Goal: Task Accomplishment & Management: Use online tool/utility

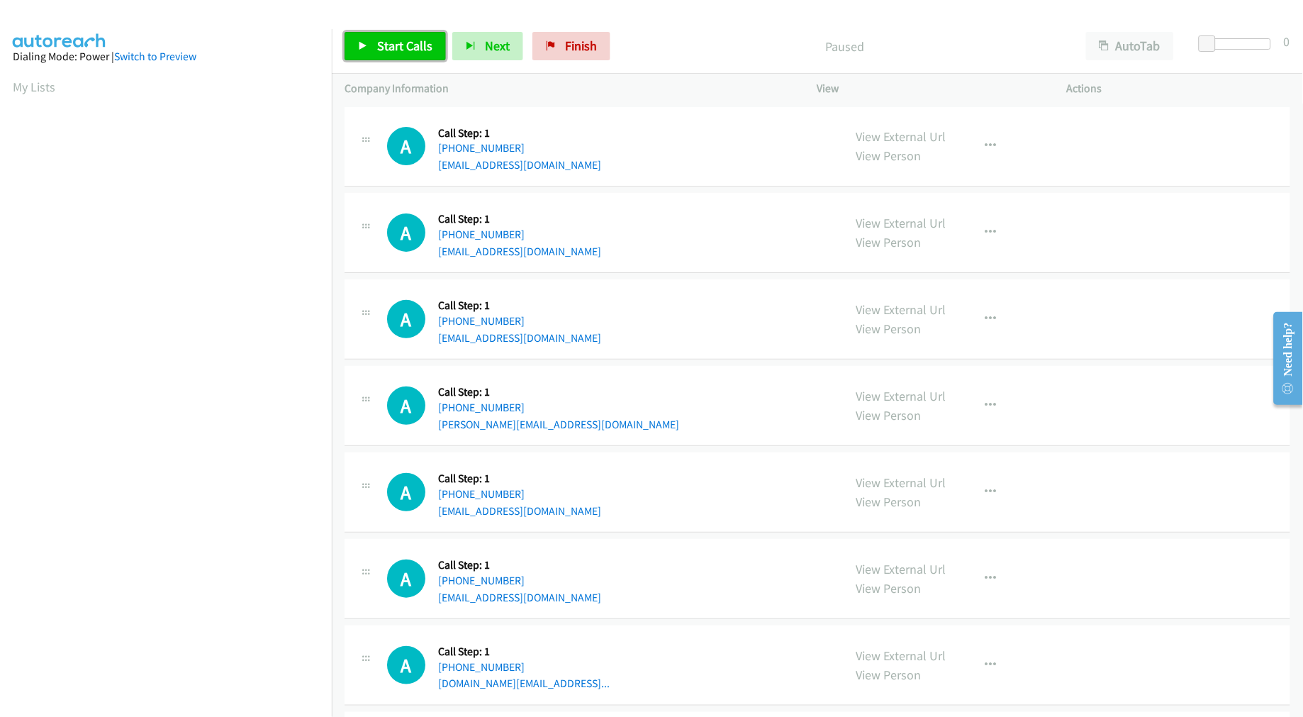
click at [393, 47] on span "Start Calls" at bounding box center [404, 46] width 55 height 16
drag, startPoint x: 733, startPoint y: 357, endPoint x: 695, endPoint y: 367, distance: 39.5
click at [733, 357] on div "A Callback Scheduled Call Step: 1 America/New_York +1 302-598-4579 marieluzzo19…" at bounding box center [817, 319] width 946 height 80
click at [405, 52] on span "Pause" at bounding box center [393, 46] width 32 height 16
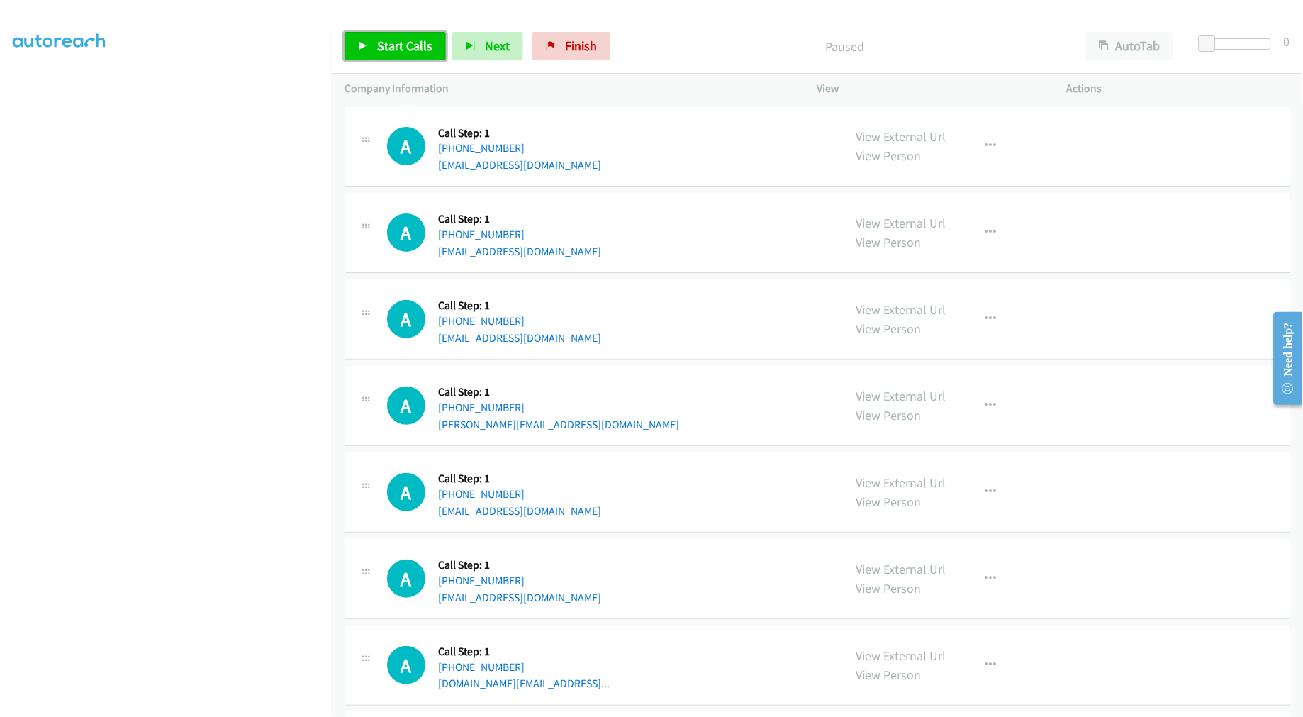
click at [414, 48] on span "Start Calls" at bounding box center [404, 46] width 55 height 16
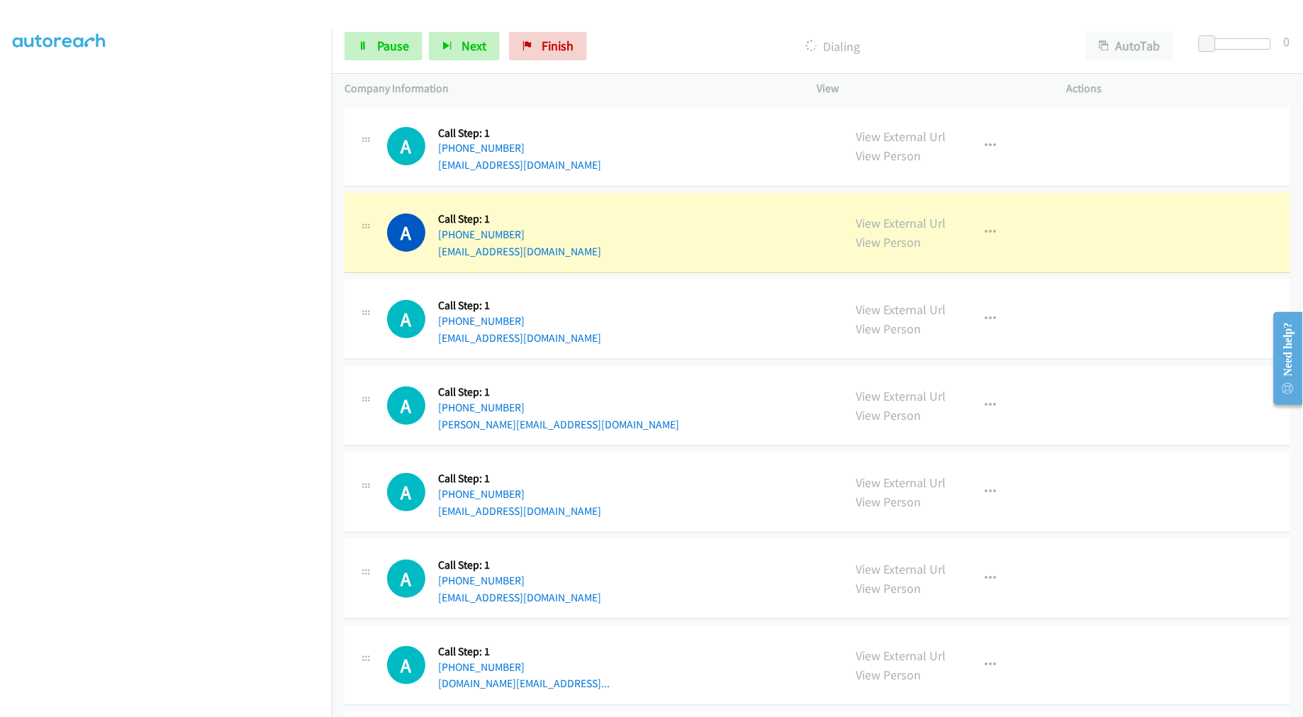
click at [644, 229] on div "A Callback Scheduled Call Step: 1 America/Denver +1 719-723-1939 brittanynjcu@g…" at bounding box center [608, 233] width 443 height 54
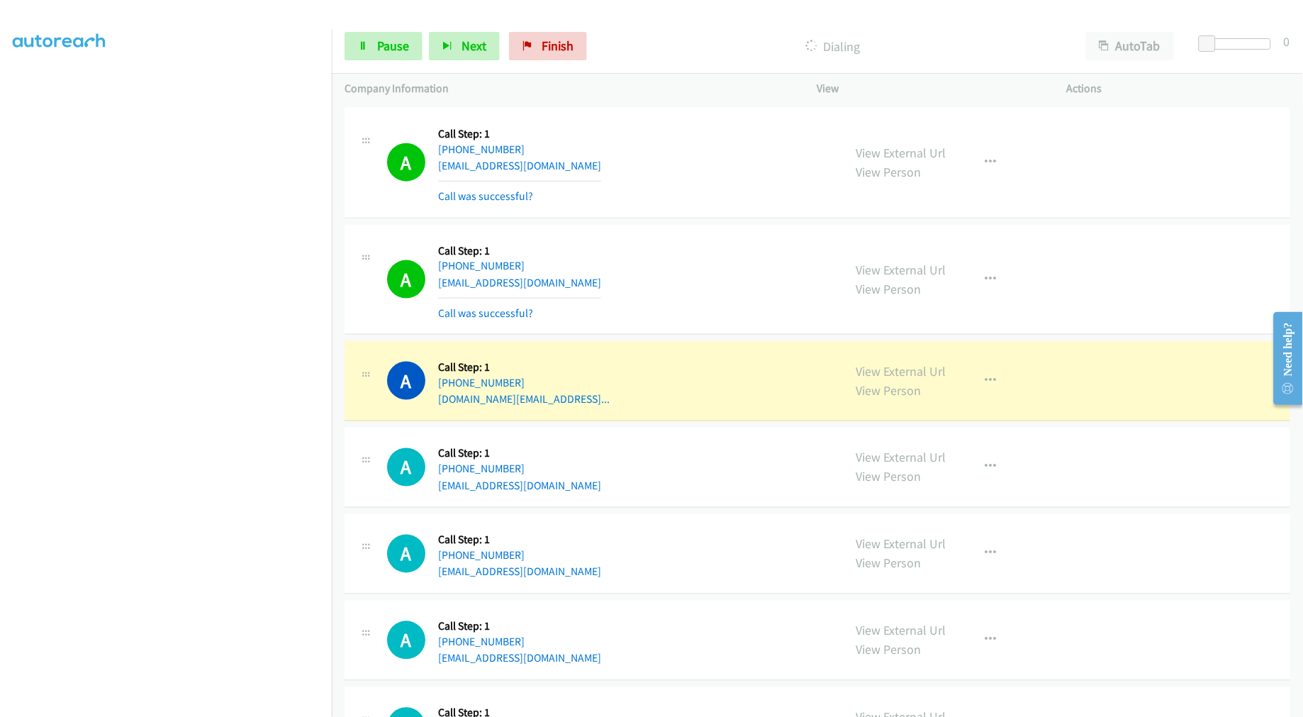
scroll to position [551, 0]
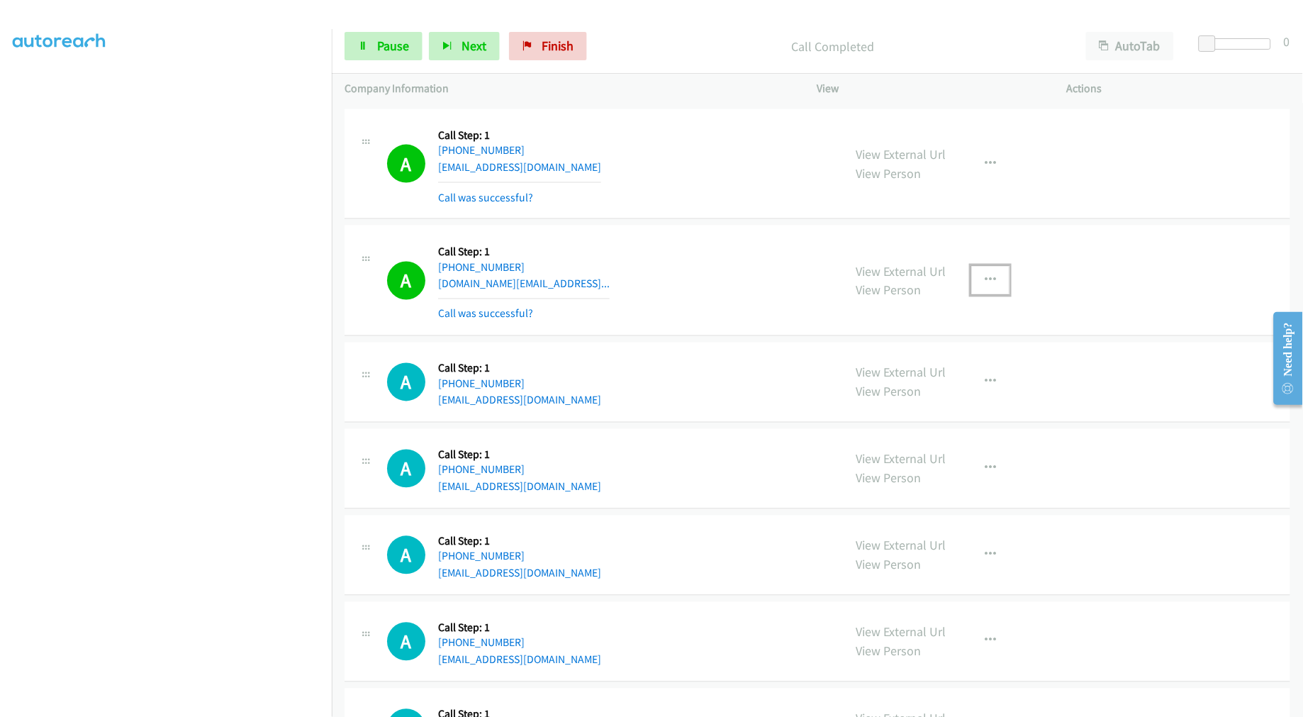
click at [985, 281] on icon "button" at bounding box center [990, 279] width 11 height 11
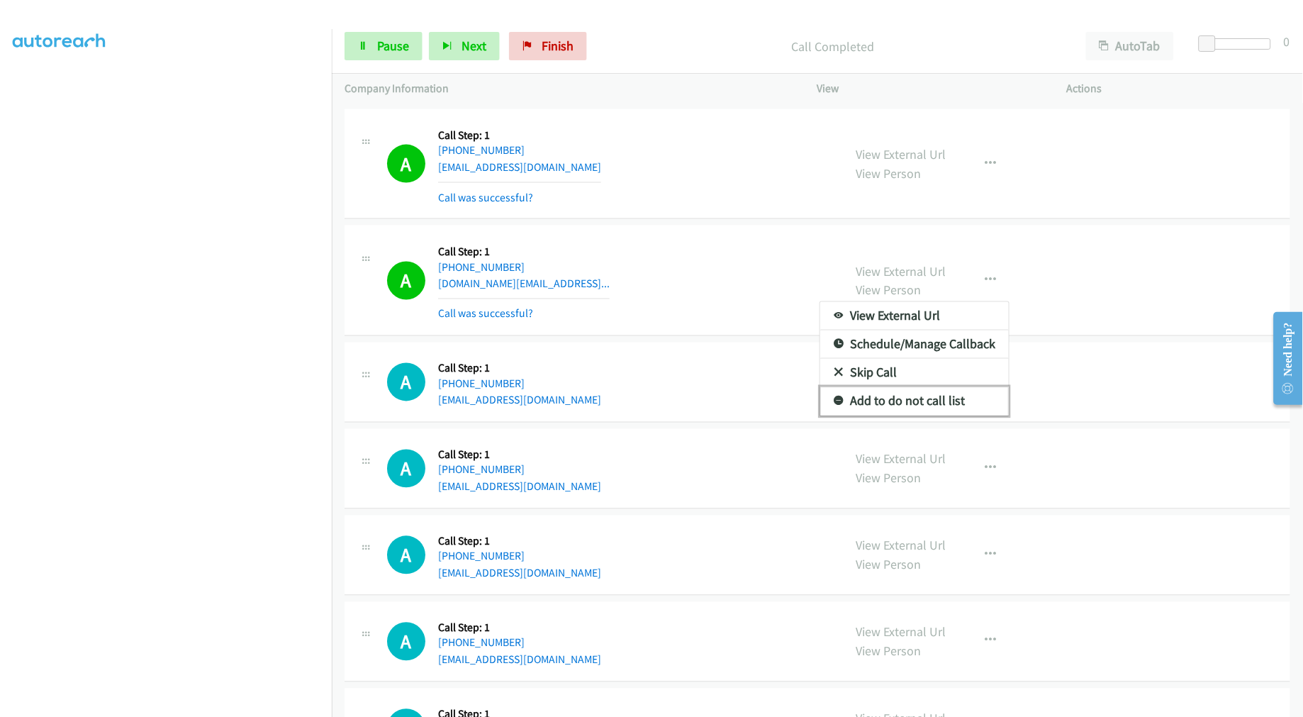
click at [900, 402] on link "Add to do not call list" at bounding box center [914, 401] width 189 height 28
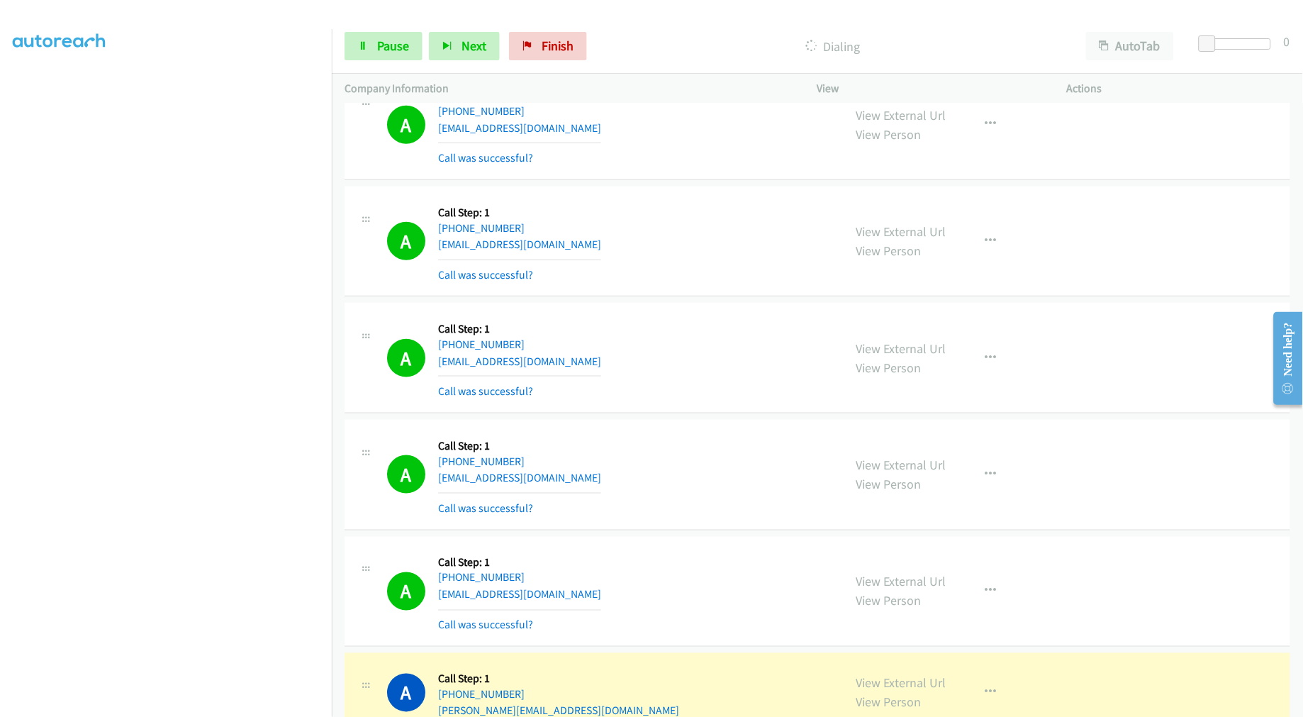
scroll to position [1811, 0]
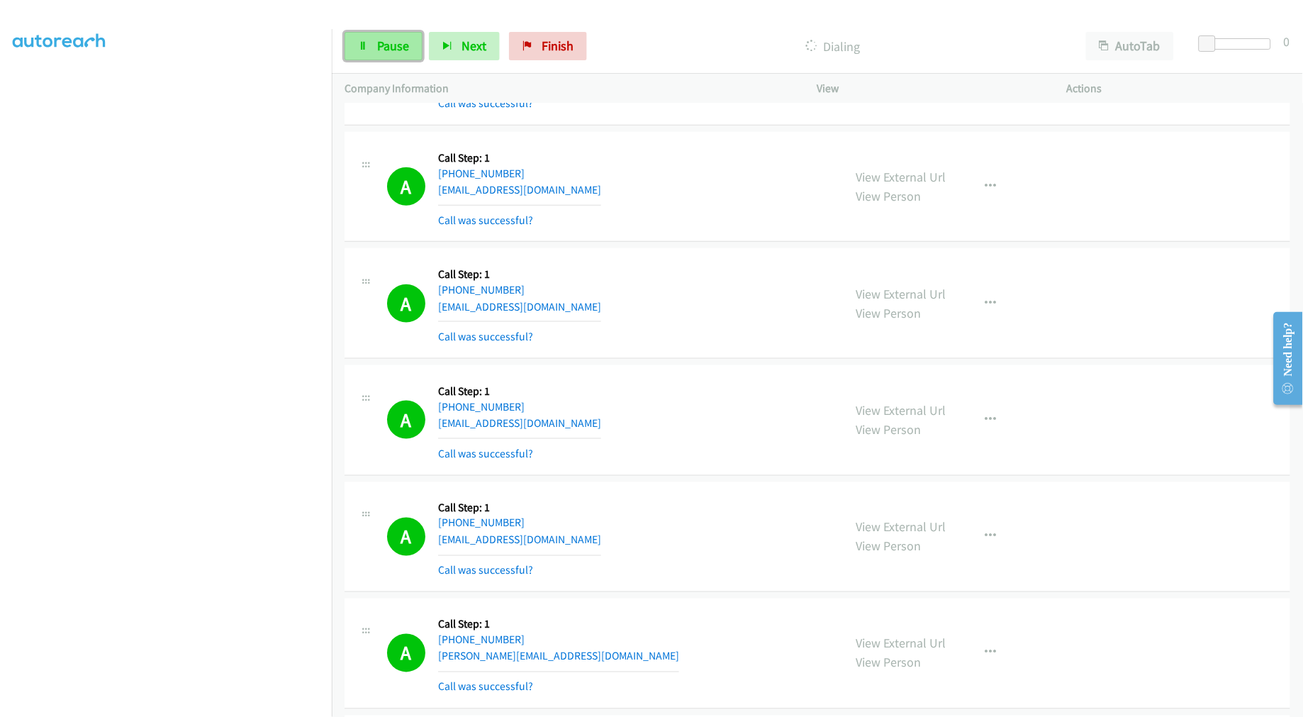
click at [386, 45] on span "Pause" at bounding box center [393, 46] width 32 height 16
click at [804, 312] on div "A Callback Scheduled Call Step: 1 America/Los_Angeles +1 858-750-9037 awaltinc@…" at bounding box center [608, 303] width 443 height 84
click at [412, 41] on span "Start Calls" at bounding box center [404, 46] width 55 height 16
click at [725, 352] on div "A Callback Scheduled Call Step: 1 America/Los_Angeles +1 858-750-9037 awaltinc@…" at bounding box center [817, 303] width 946 height 111
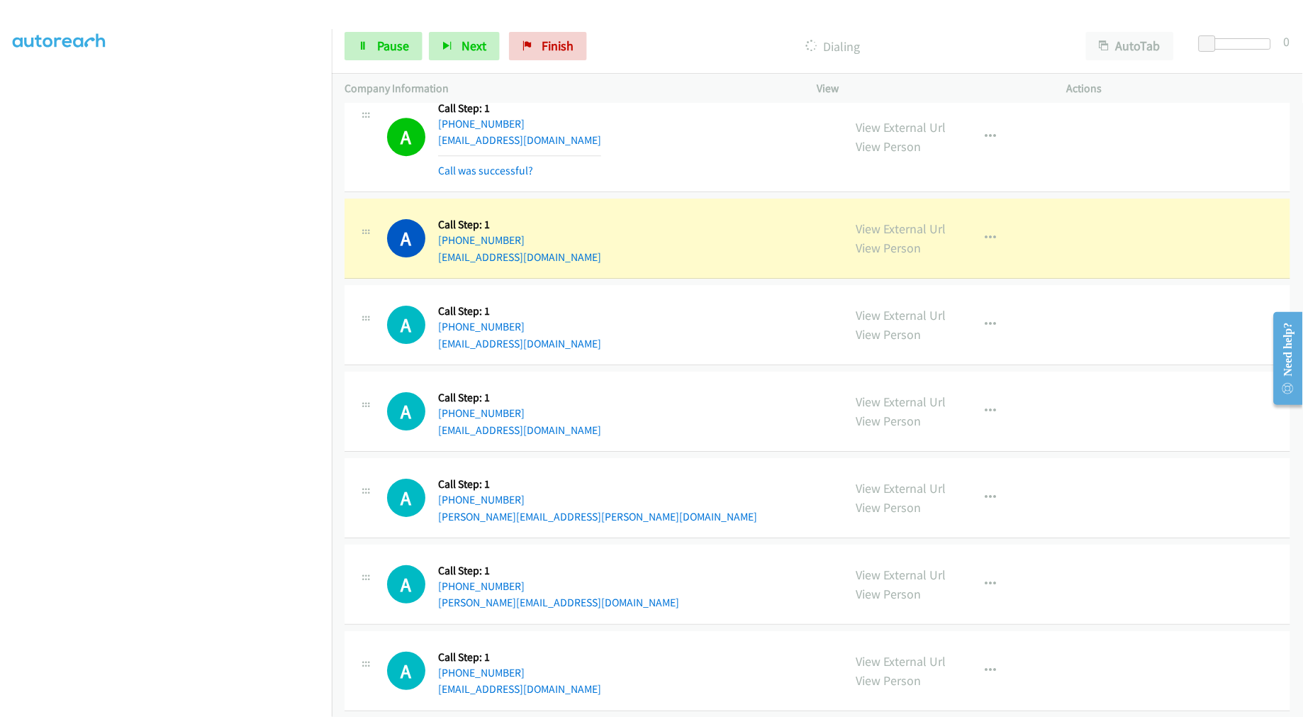
scroll to position [1, 0]
drag, startPoint x: 390, startPoint y: 48, endPoint x: 399, endPoint y: 59, distance: 14.1
click at [390, 48] on span "Pause" at bounding box center [393, 46] width 32 height 16
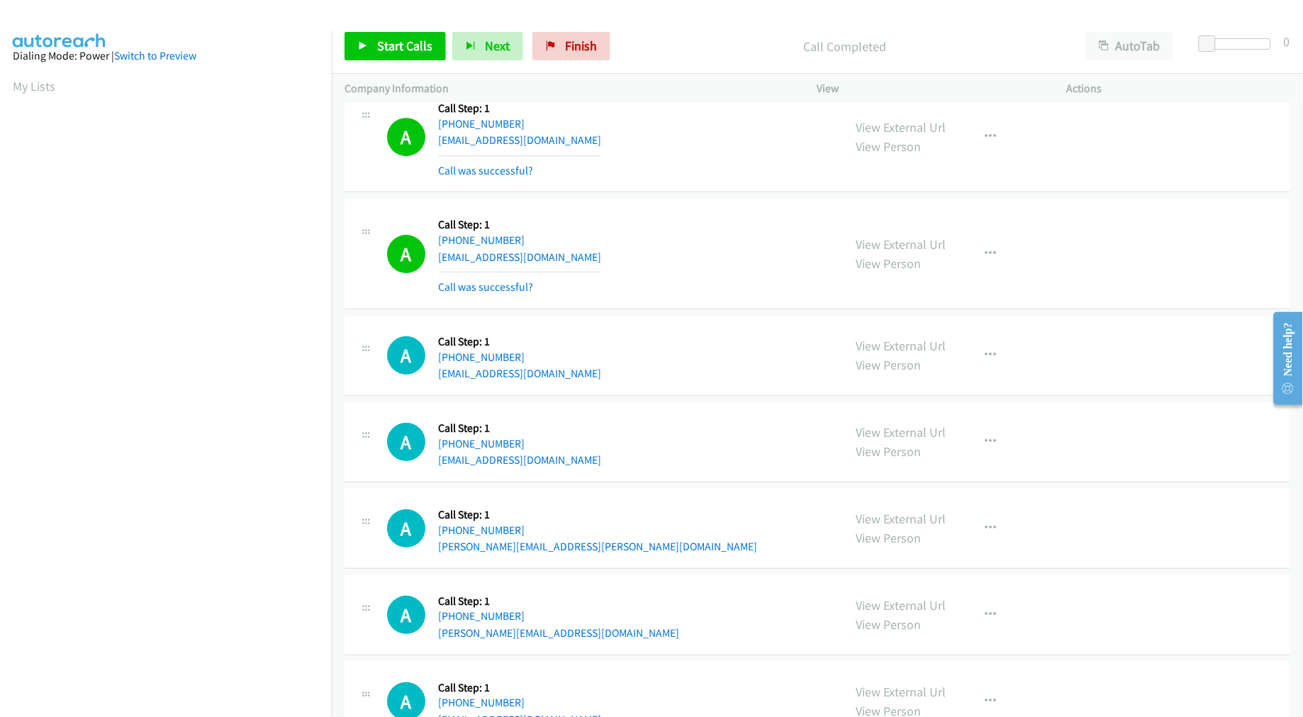
scroll to position [2673, 0]
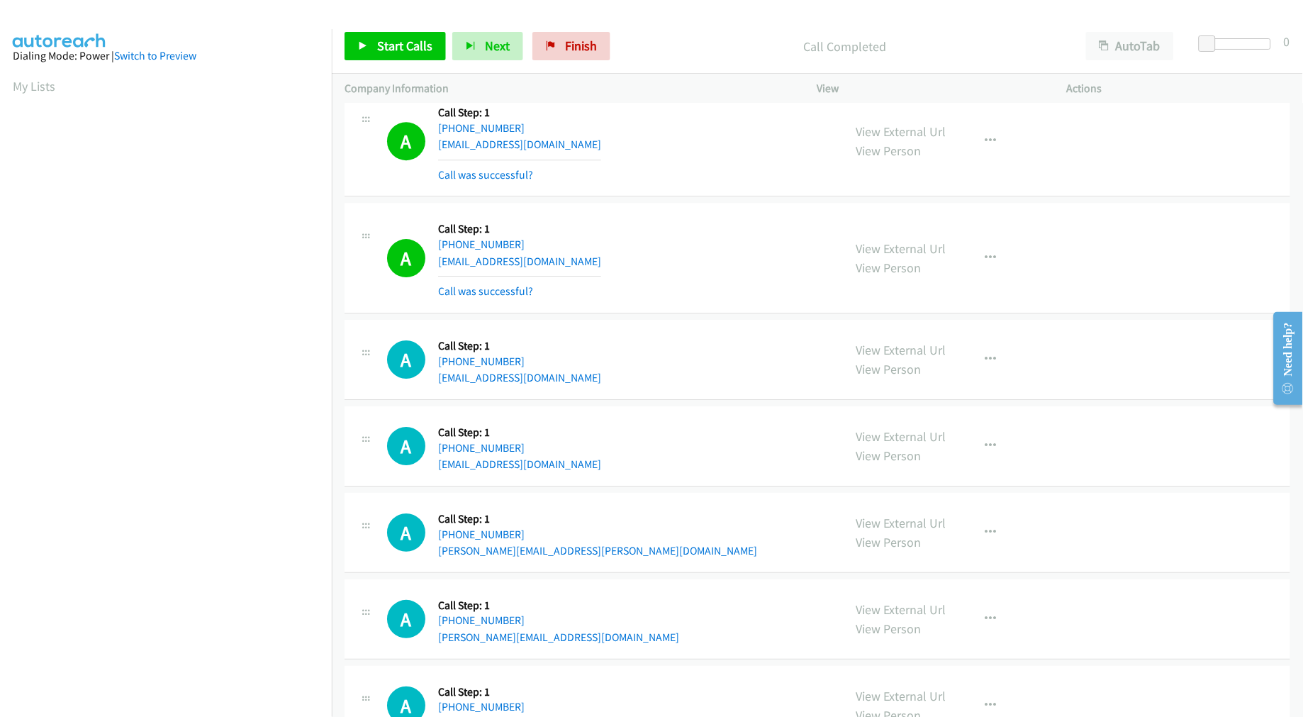
click at [673, 201] on td "A Callback Scheduled Call Step: 1 America/Los_Angeles +1 510-604-0411 darlakand…" at bounding box center [817, 258] width 971 height 117
click at [409, 44] on span "Start Calls" at bounding box center [404, 46] width 55 height 16
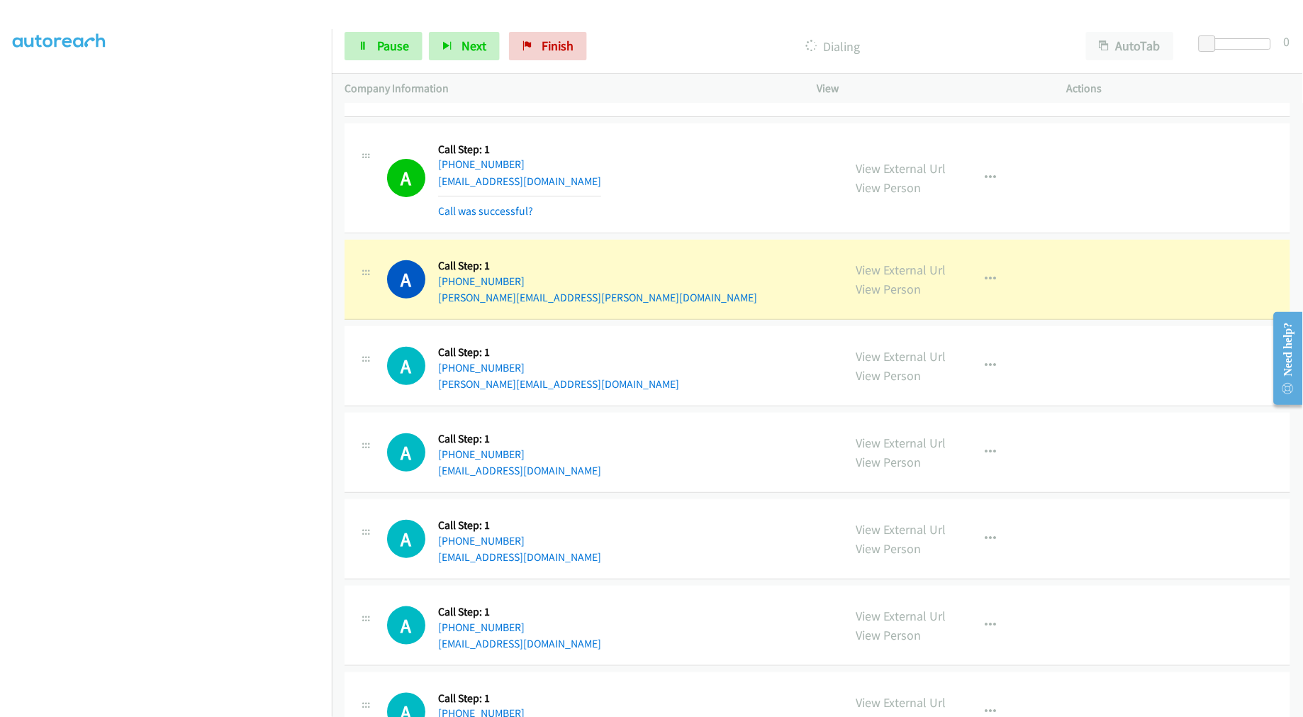
scroll to position [2988, 0]
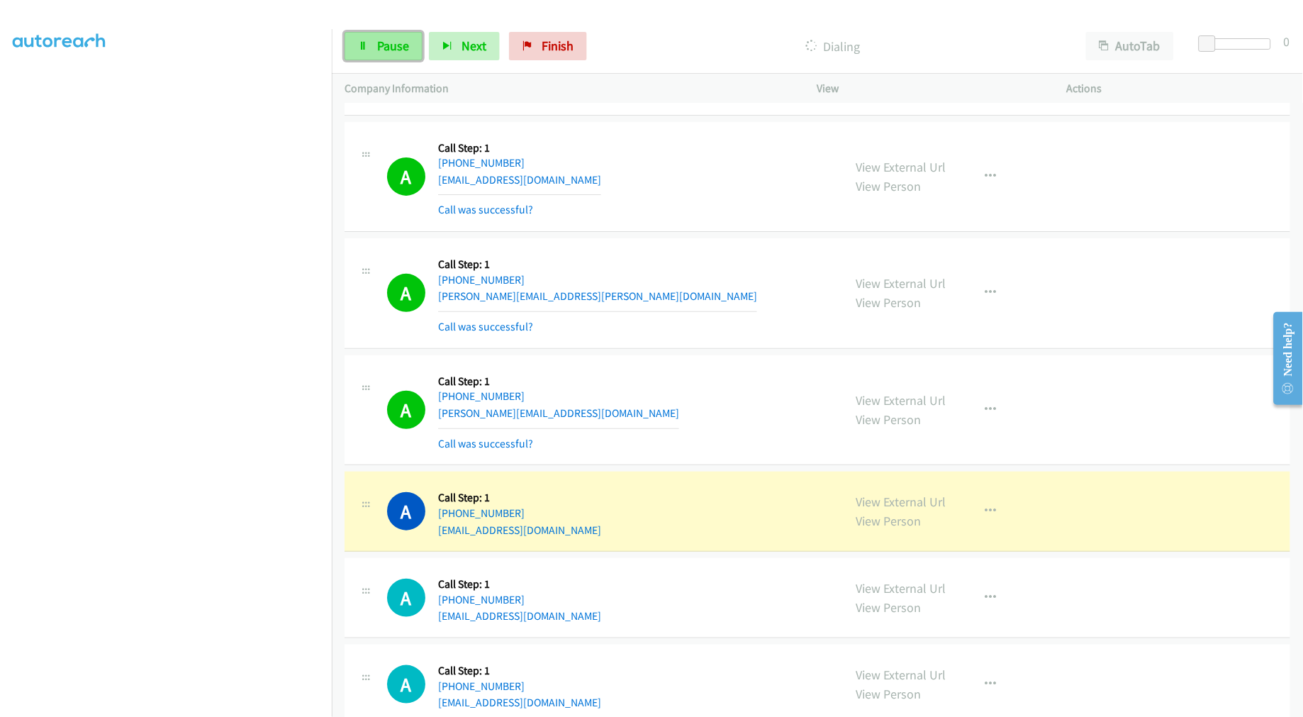
click at [374, 40] on link "Pause" at bounding box center [383, 46] width 78 height 28
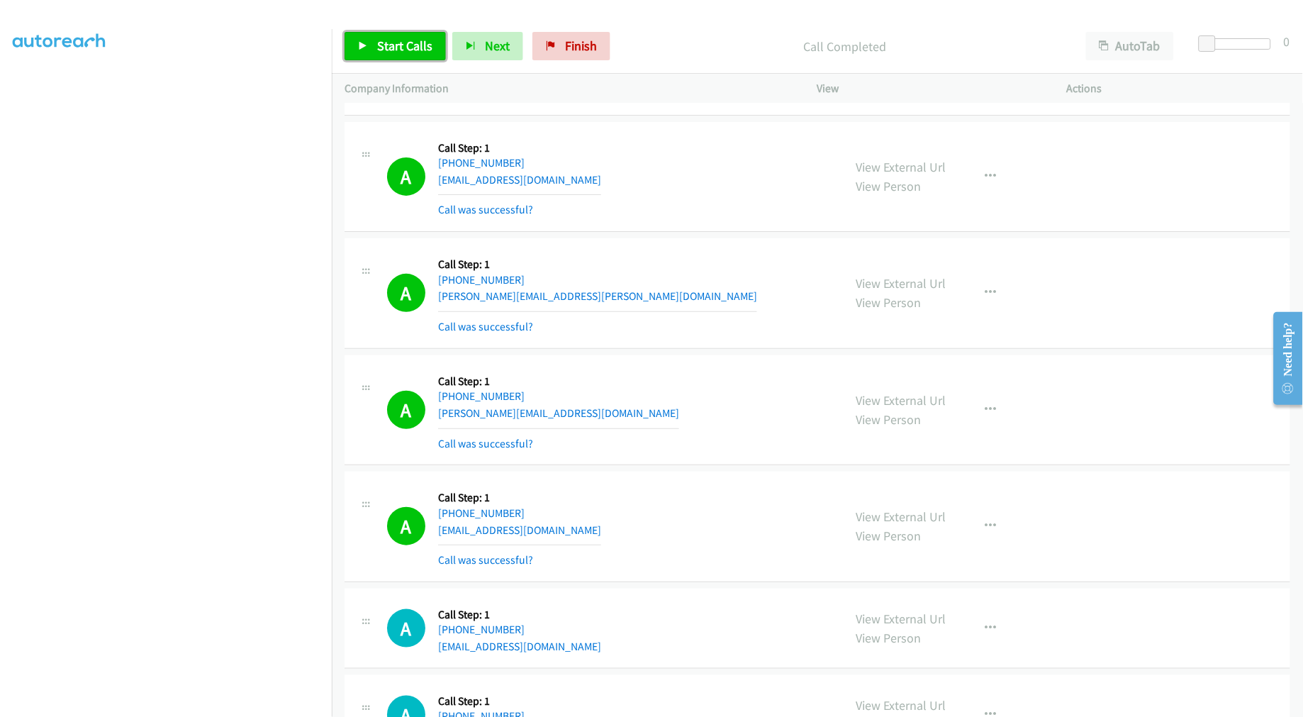
click at [399, 45] on span "Start Calls" at bounding box center [404, 46] width 55 height 16
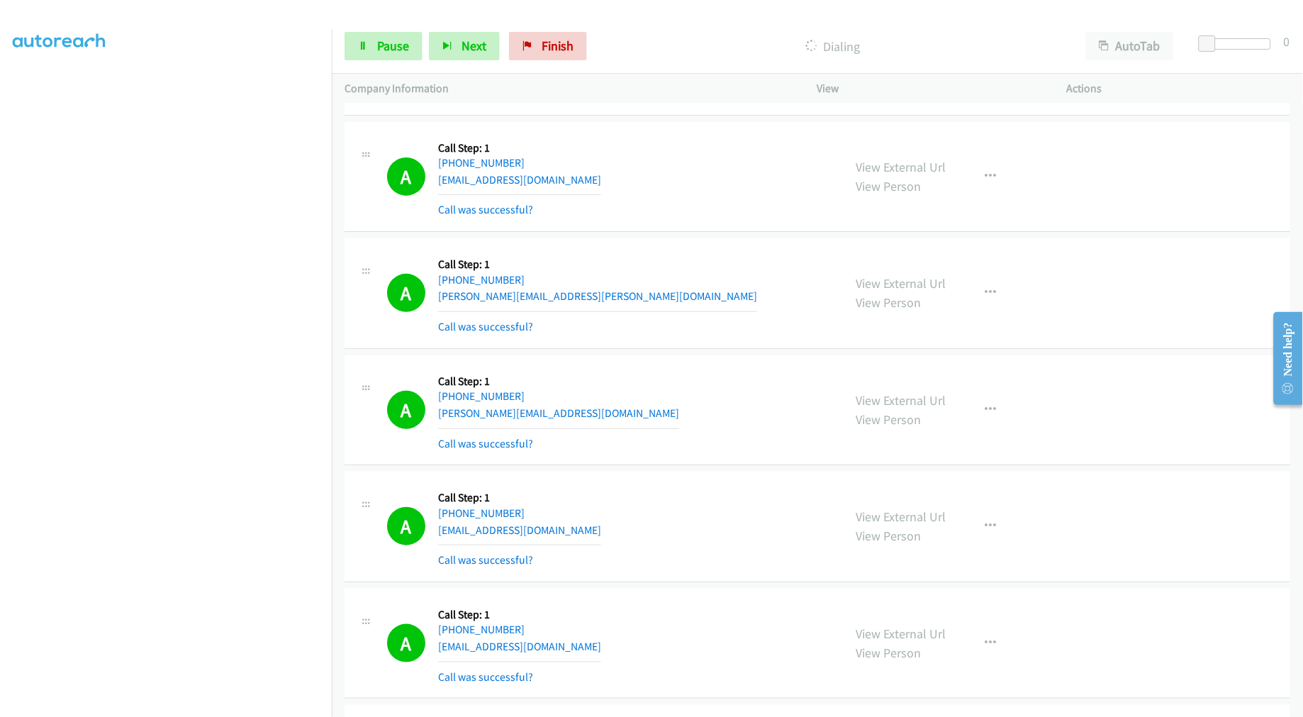
click at [770, 286] on div "A Callback Scheduled Call Step: 1 America/Los_Angeles +1 208-821-8553 steven.p.…" at bounding box center [608, 293] width 443 height 84
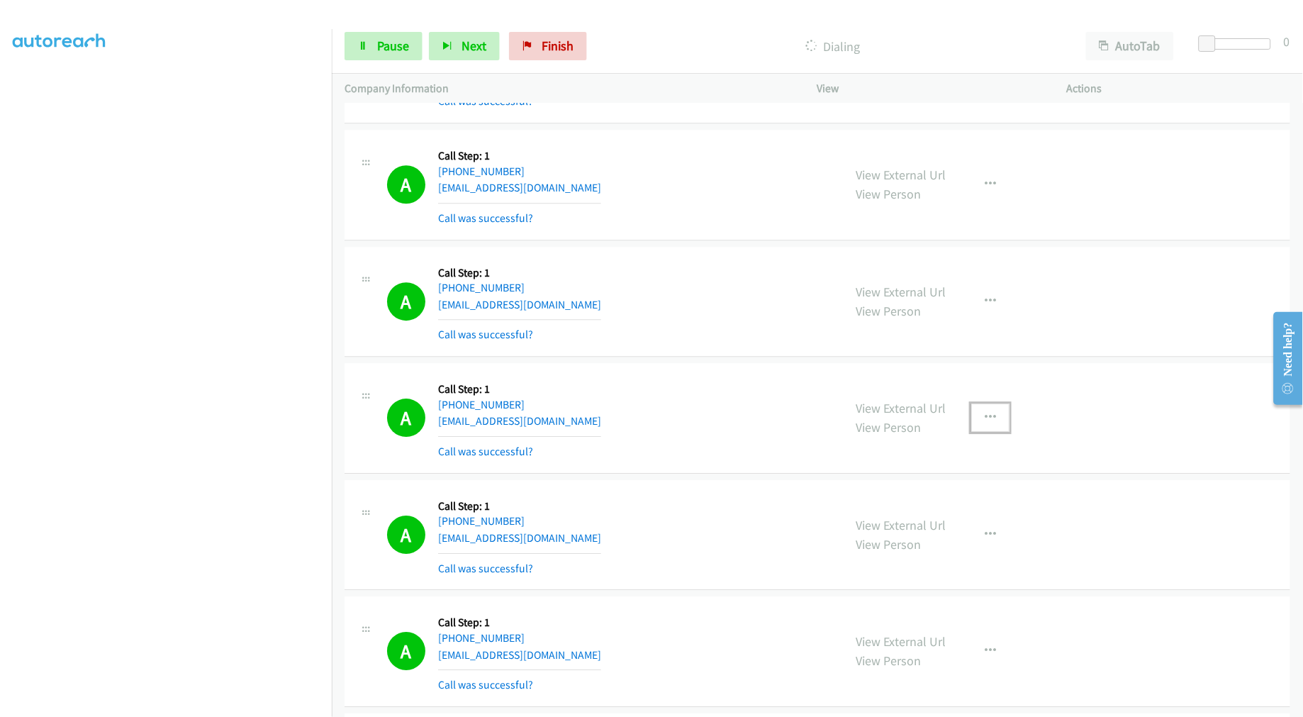
click at [992, 419] on button "button" at bounding box center [990, 417] width 38 height 28
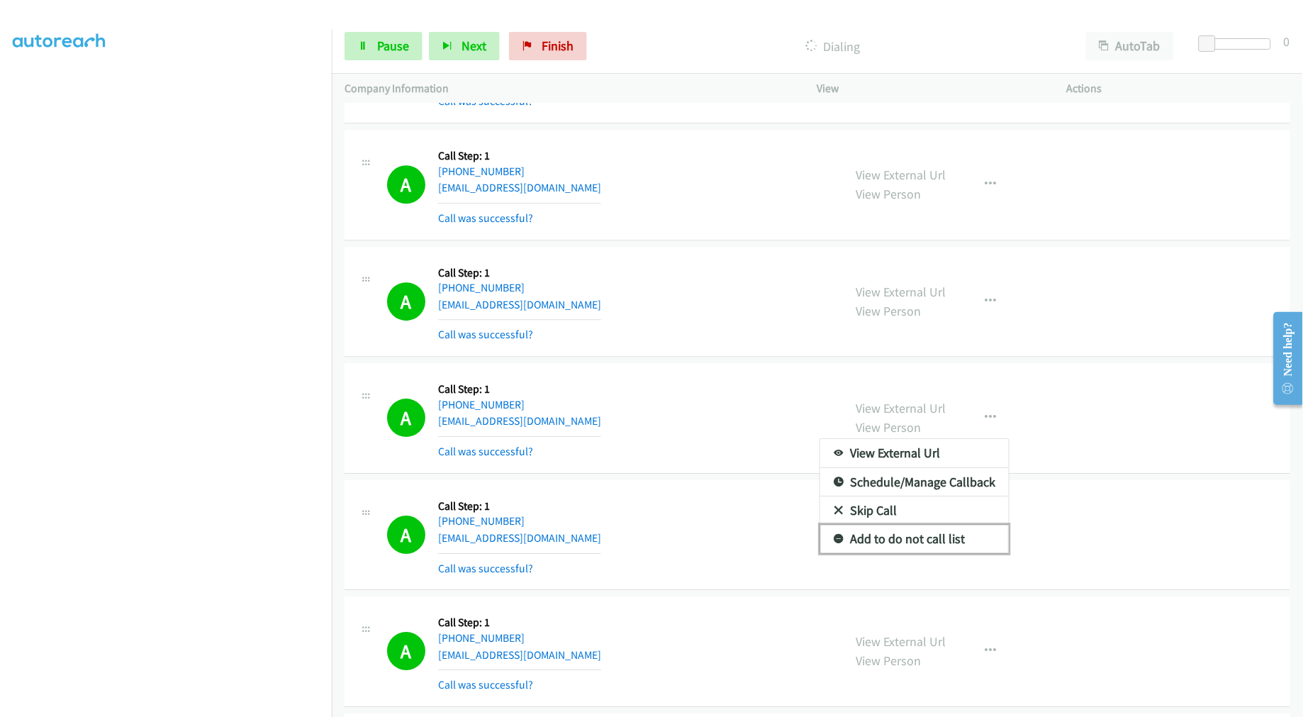
click at [893, 536] on link "Add to do not call list" at bounding box center [914, 539] width 189 height 28
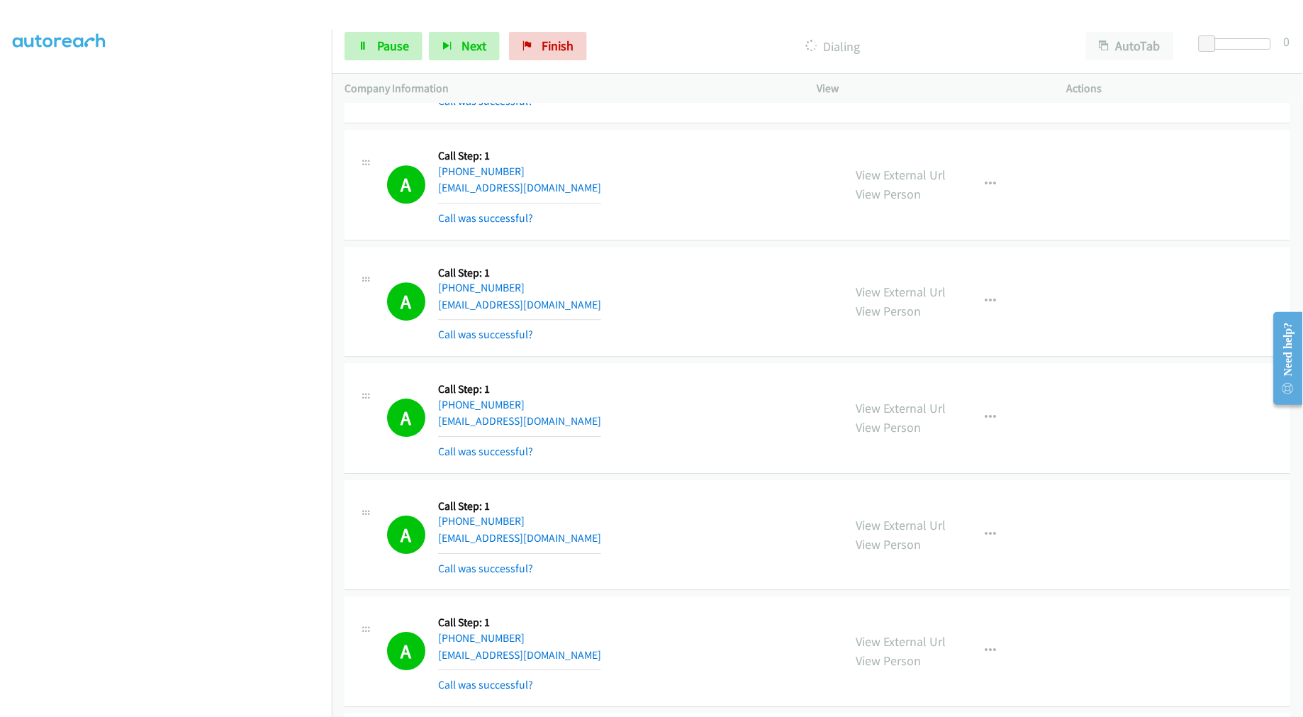
click at [691, 427] on div "A Callback Scheduled Call Step: 1 America/Los_Angeles +1 509-844-3369 aemikea@h…" at bounding box center [608, 418] width 443 height 84
click at [741, 295] on div "A Callback Scheduled Call Step: 1 America/Denver +1 208-724-4060 clawlermd8@yah…" at bounding box center [608, 301] width 443 height 84
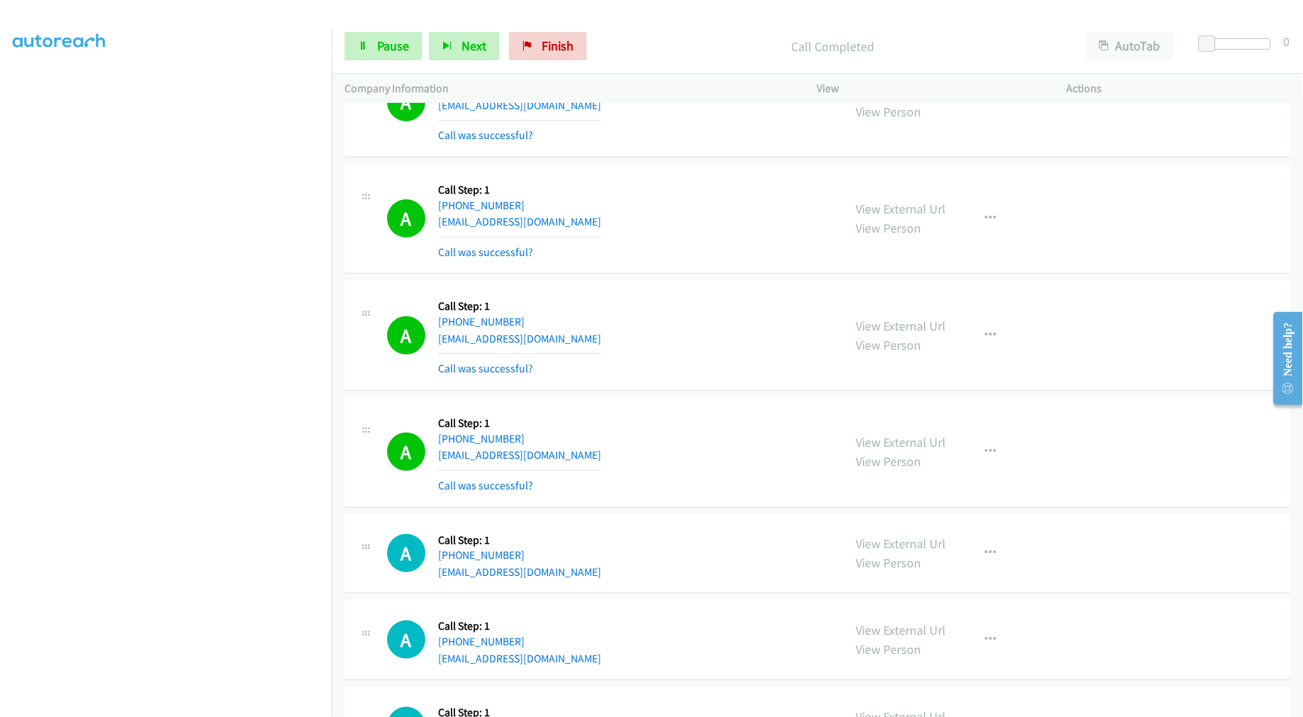
scroll to position [4541, 0]
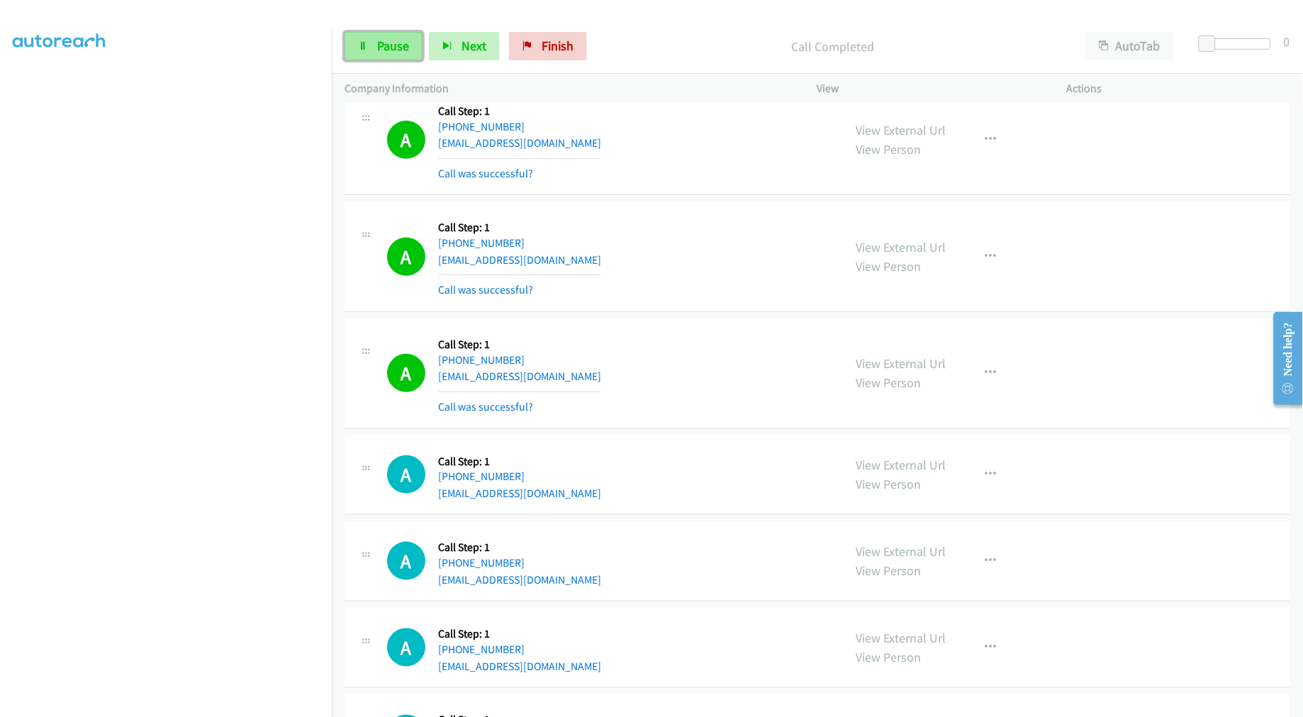
click at [405, 57] on link "Pause" at bounding box center [383, 46] width 78 height 28
click at [402, 45] on span "Start Calls" at bounding box center [404, 46] width 55 height 16
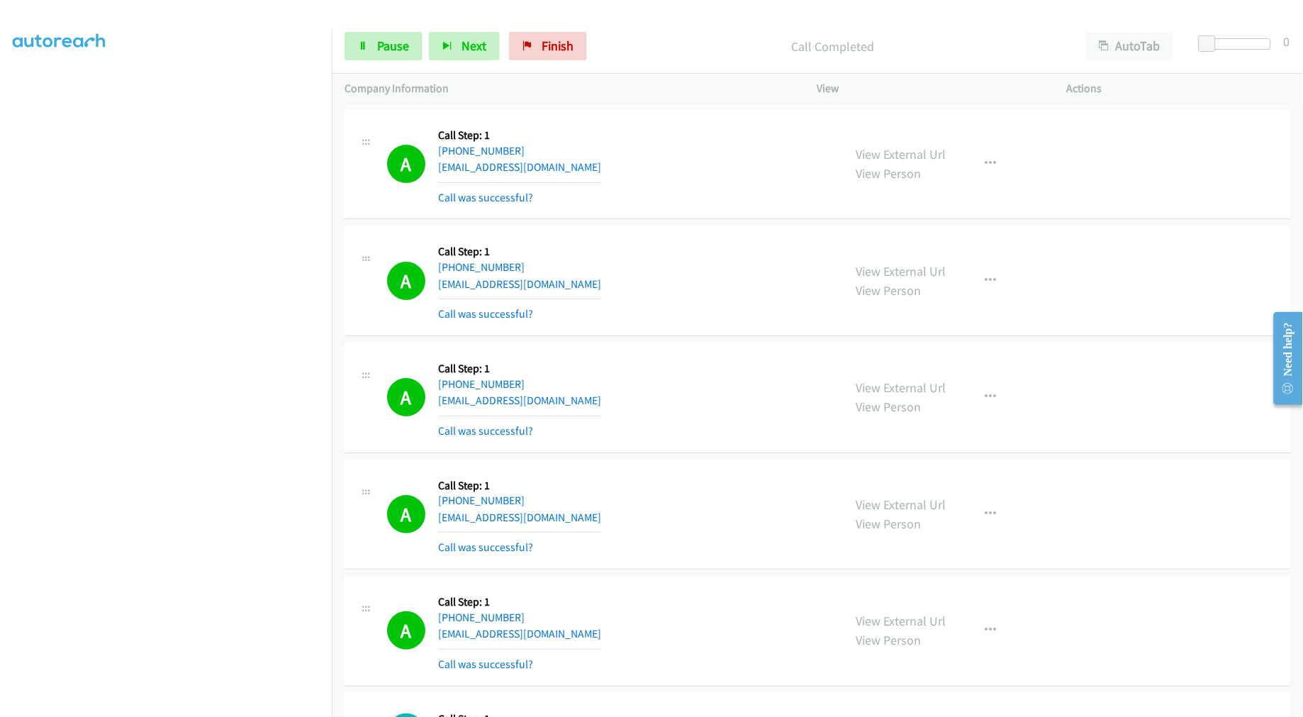
scroll to position [5643, 0]
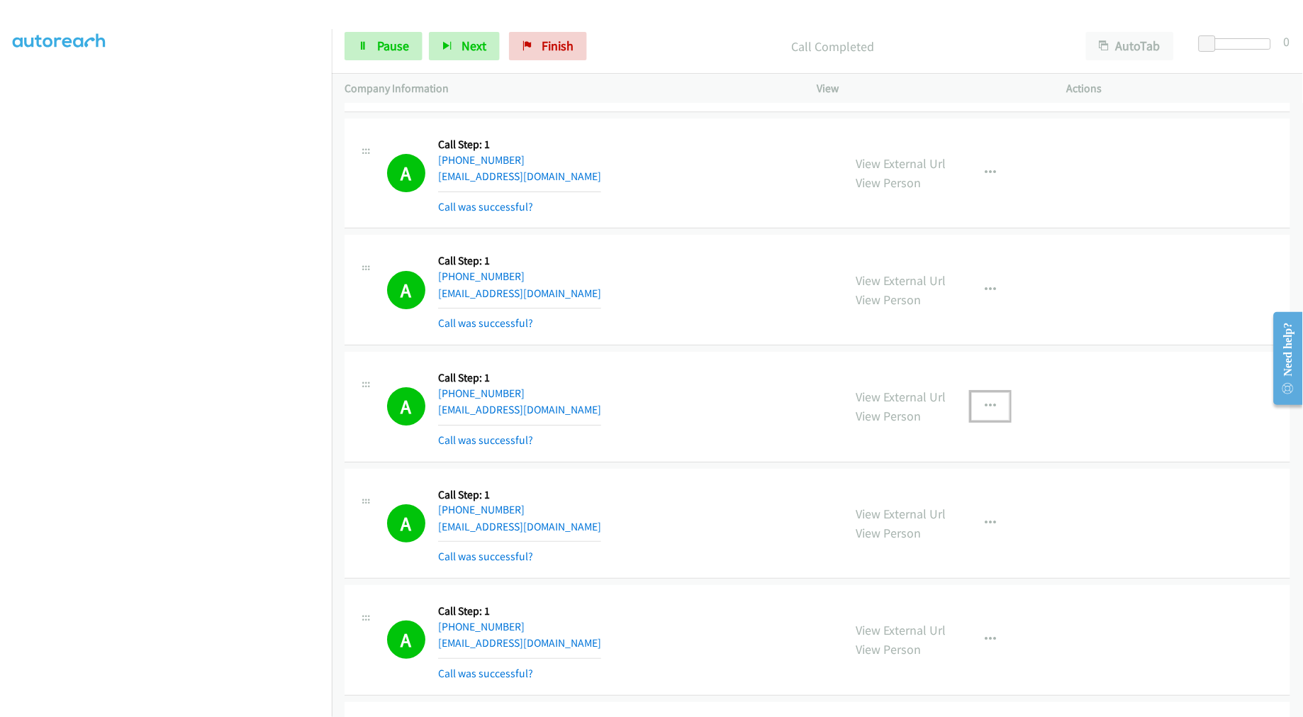
click at [985, 405] on icon "button" at bounding box center [990, 405] width 11 height 11
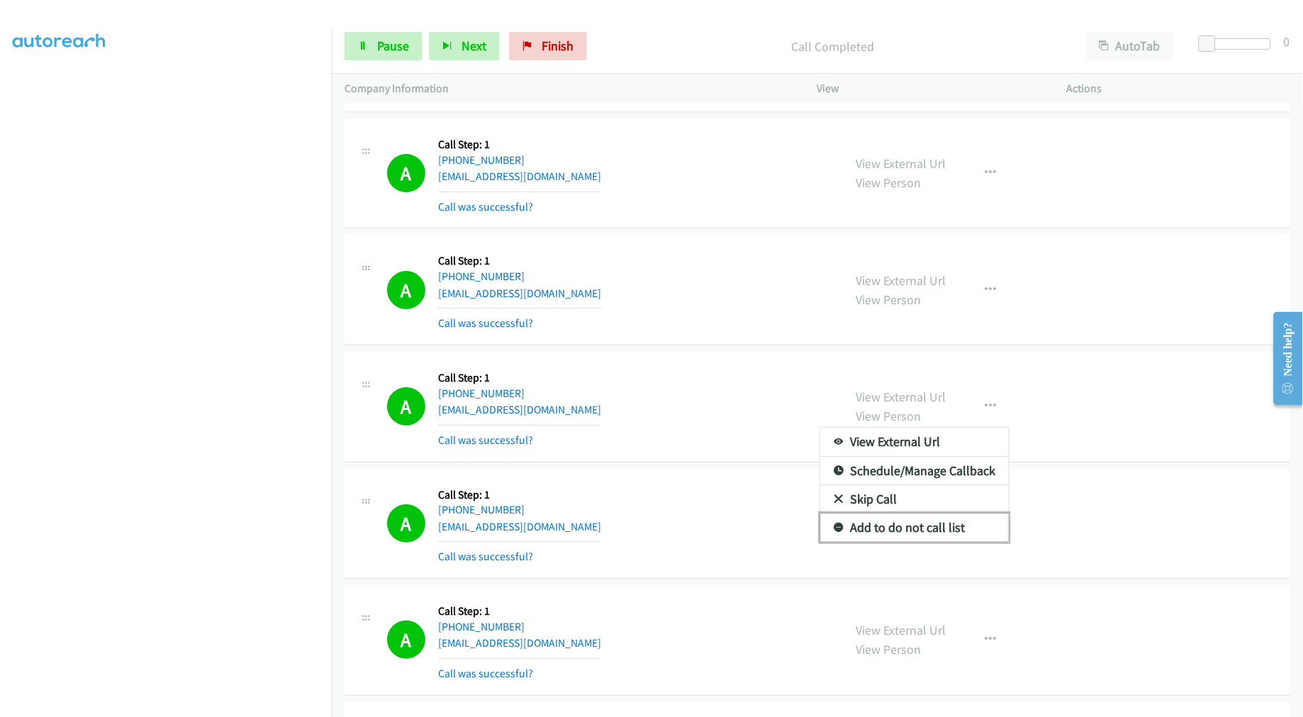
click at [883, 527] on link "Add to do not call list" at bounding box center [914, 527] width 189 height 28
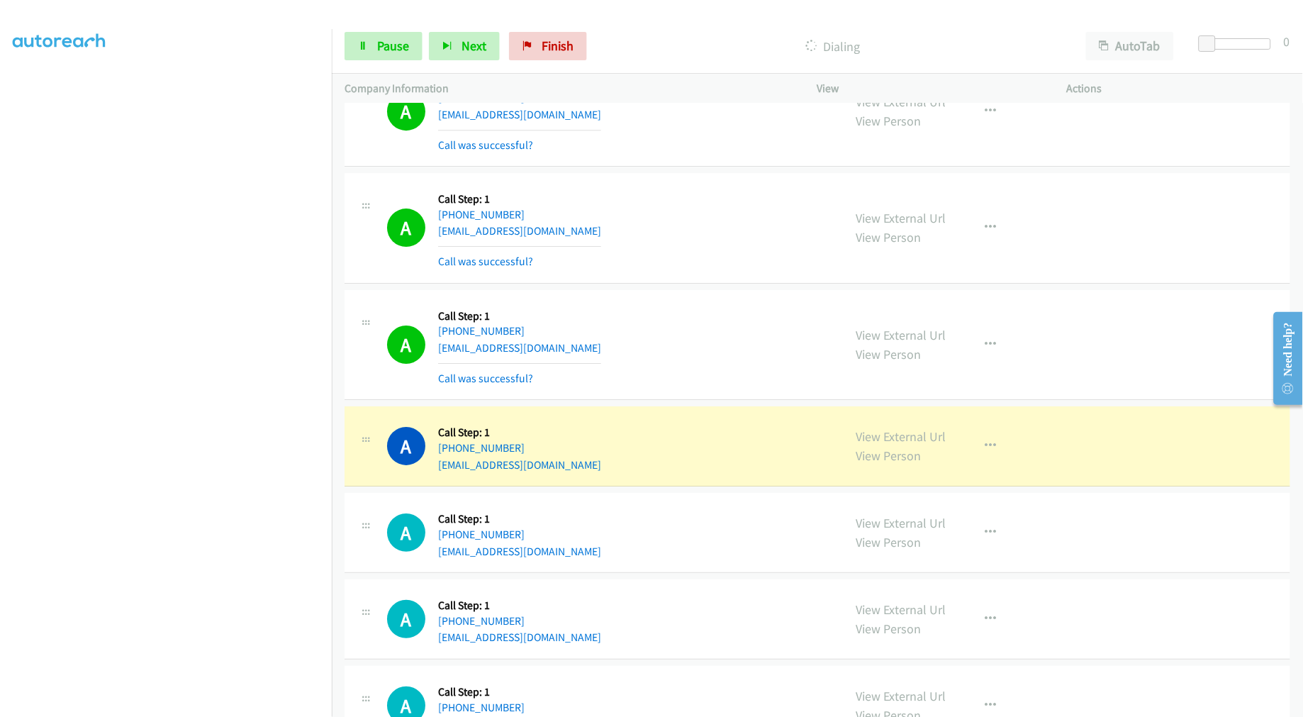
scroll to position [7376, 0]
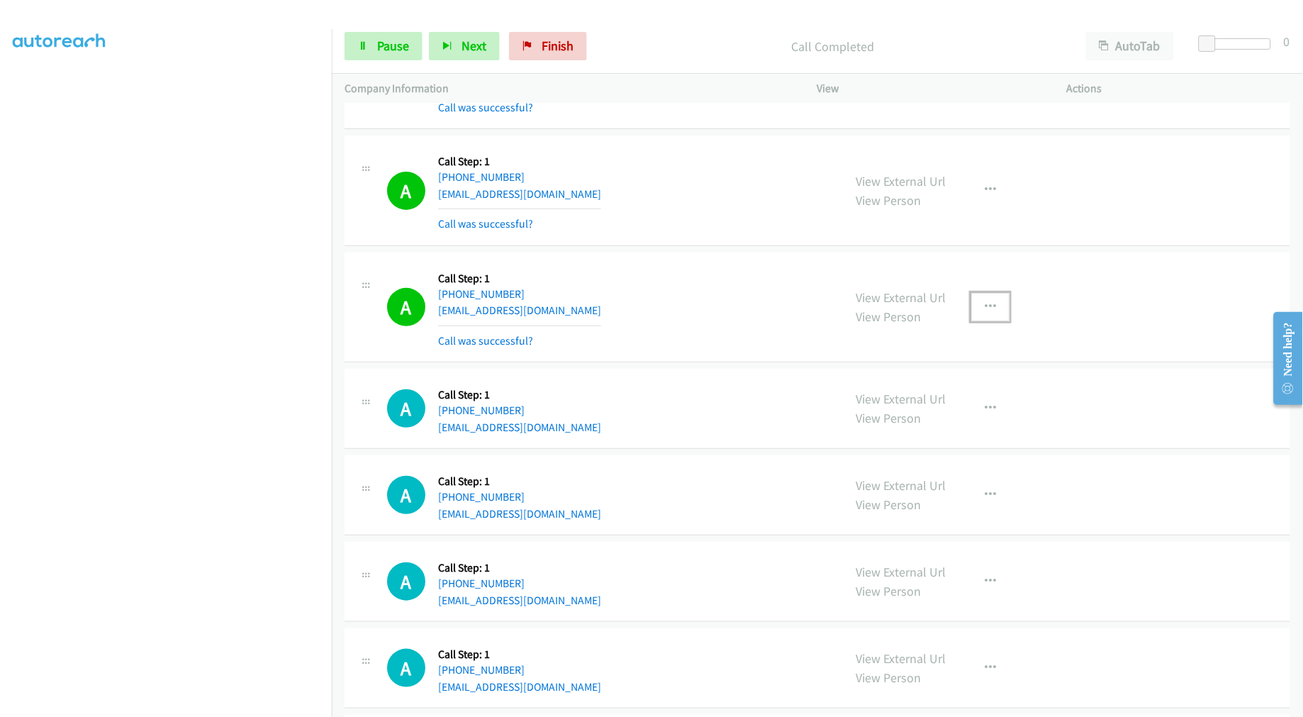
click at [987, 301] on button "button" at bounding box center [990, 307] width 38 height 28
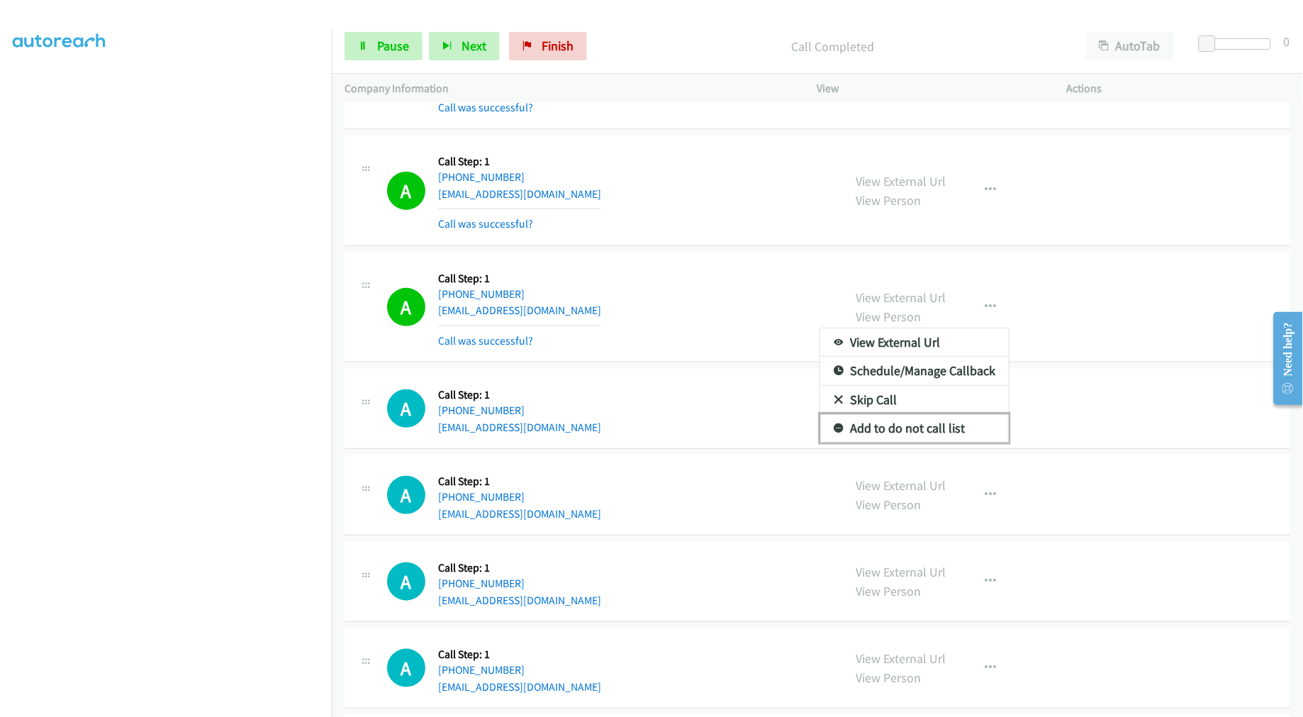
click at [891, 426] on link "Add to do not call list" at bounding box center [914, 428] width 189 height 28
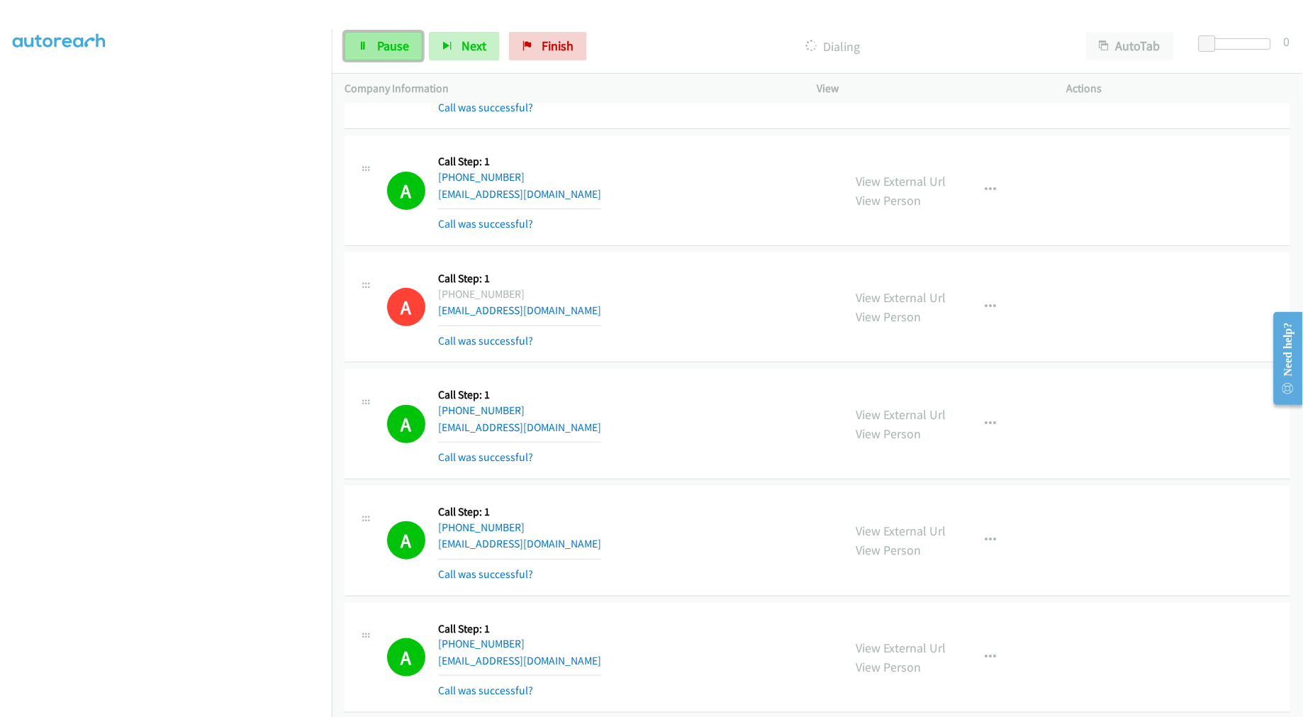
click at [380, 44] on span "Pause" at bounding box center [393, 46] width 32 height 16
click at [663, 257] on div "A Callback Scheduled Call Step: 1 America/Los_Angeles +1 253-813-7228 edlieann2…" at bounding box center [817, 307] width 946 height 111
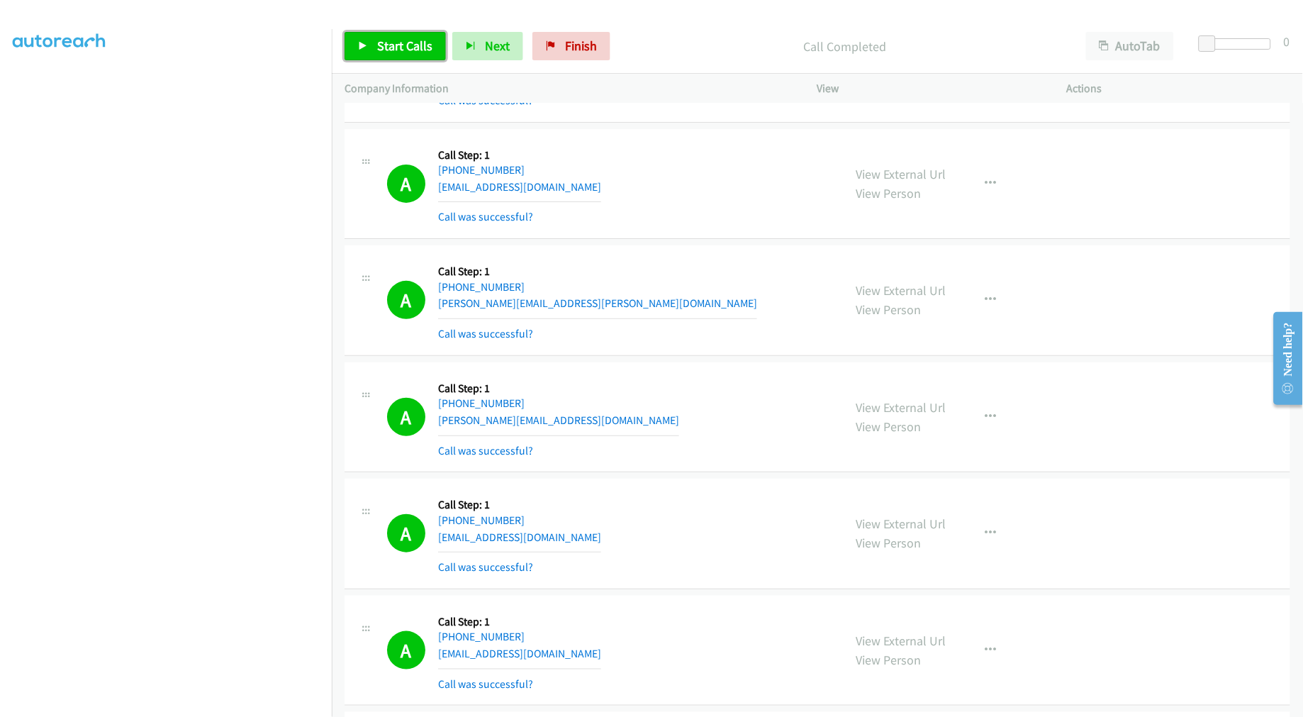
click at [415, 47] on span "Start Calls" at bounding box center [404, 46] width 55 height 16
click at [692, 329] on div "A Callback Scheduled Call Step: 1 America/Los_Angeles +1 208-821-8553 steven.p.…" at bounding box center [608, 300] width 443 height 84
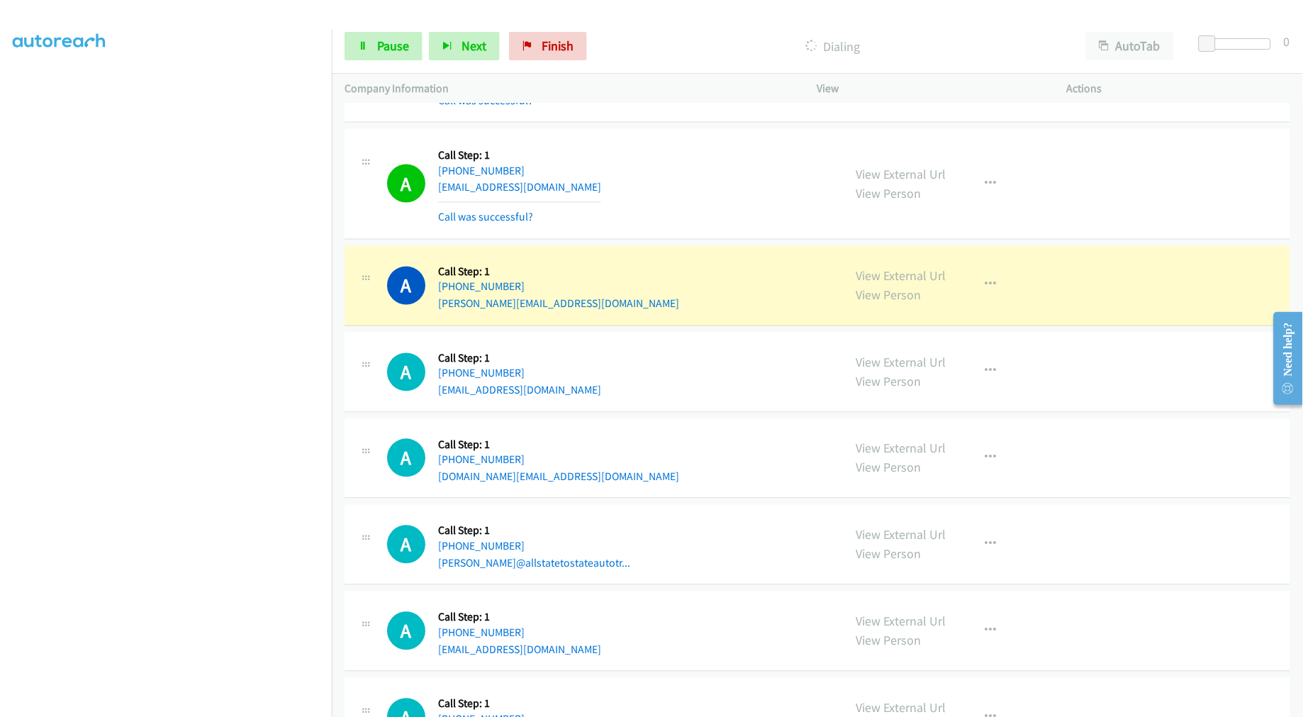
scroll to position [8178, 0]
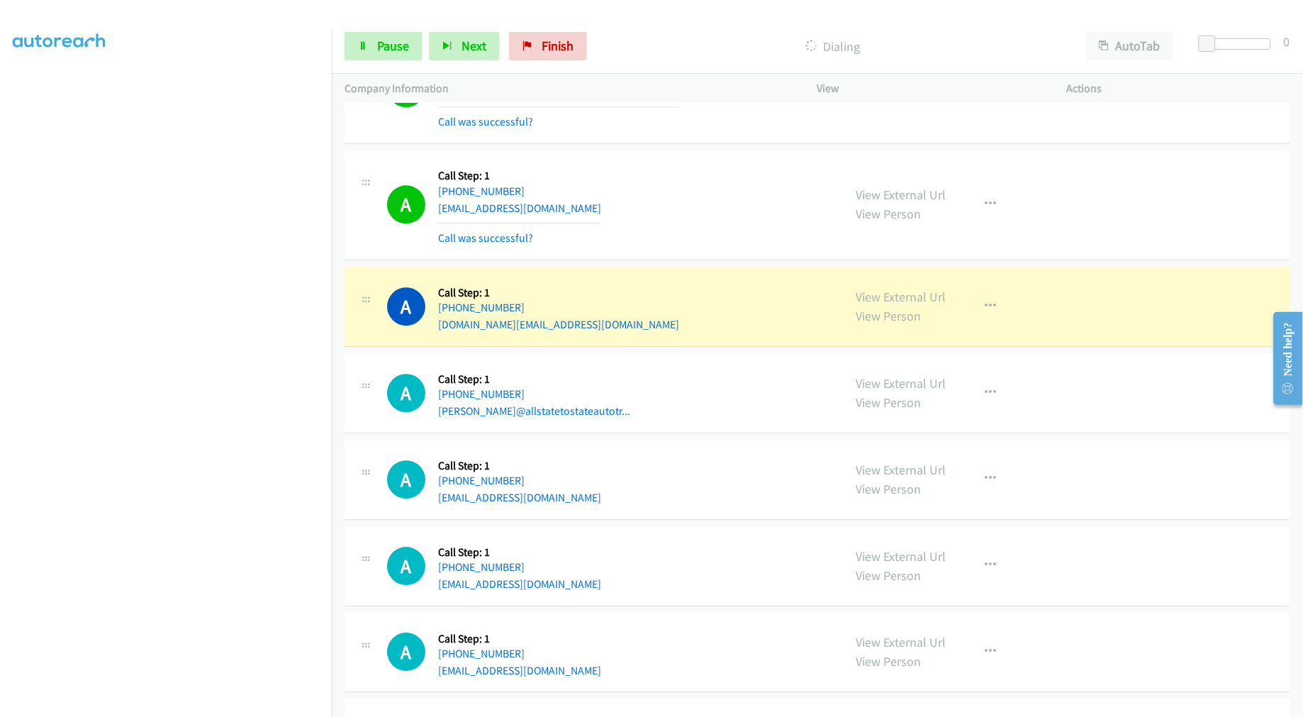
click at [705, 357] on div "A Callback Scheduled Call Step: 1 America/New_York +1 240-661-0241 asher@allsta…" at bounding box center [817, 393] width 946 height 80
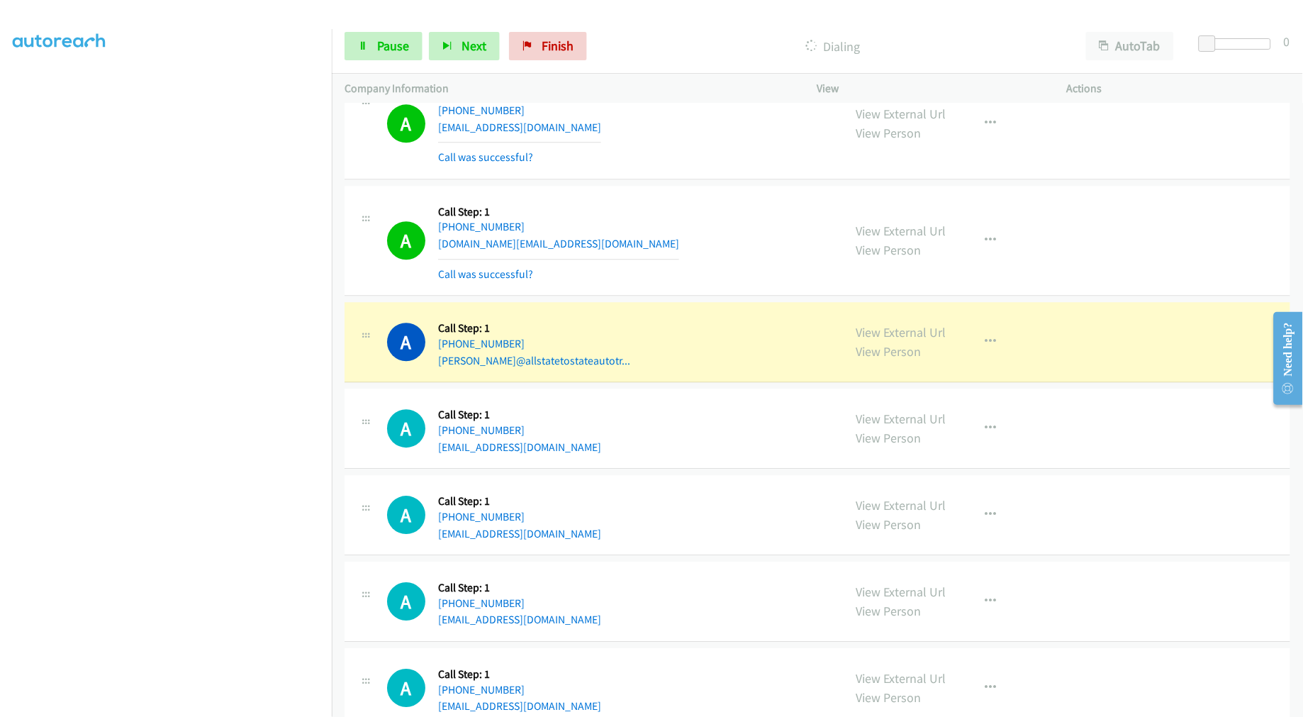
scroll to position [8336, 0]
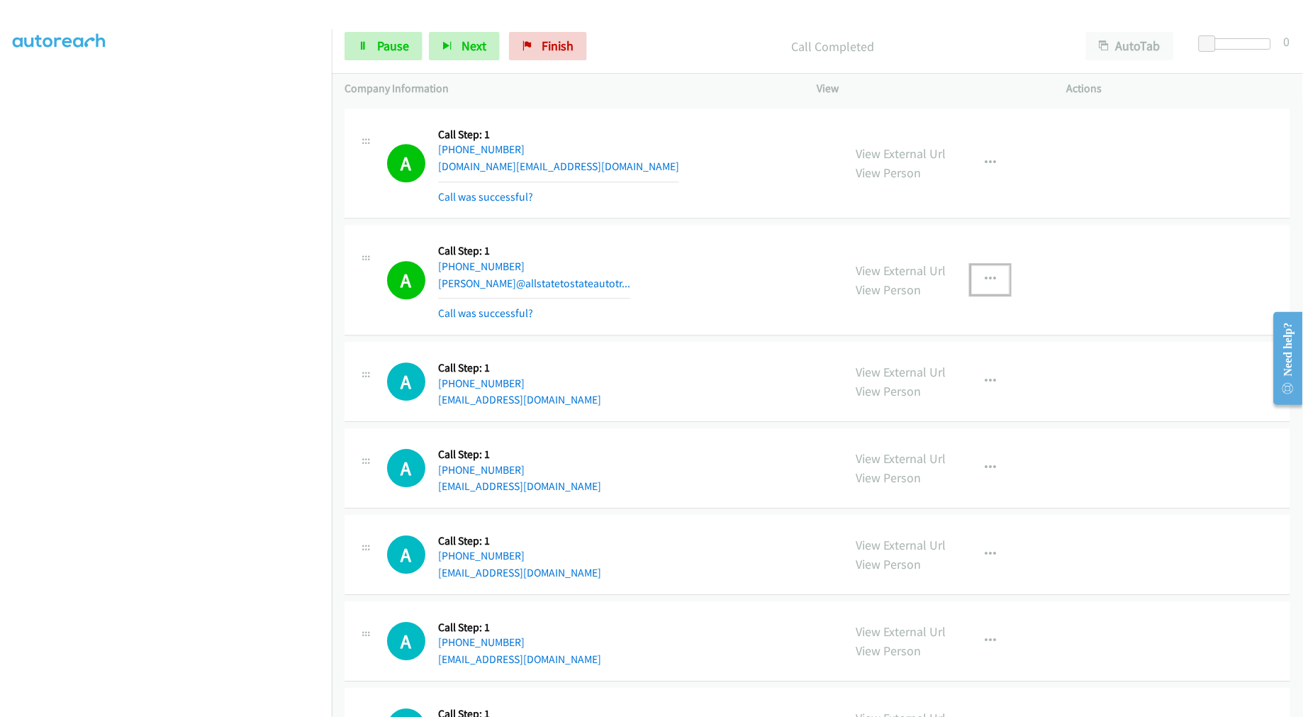
click at [994, 287] on button "button" at bounding box center [990, 279] width 38 height 28
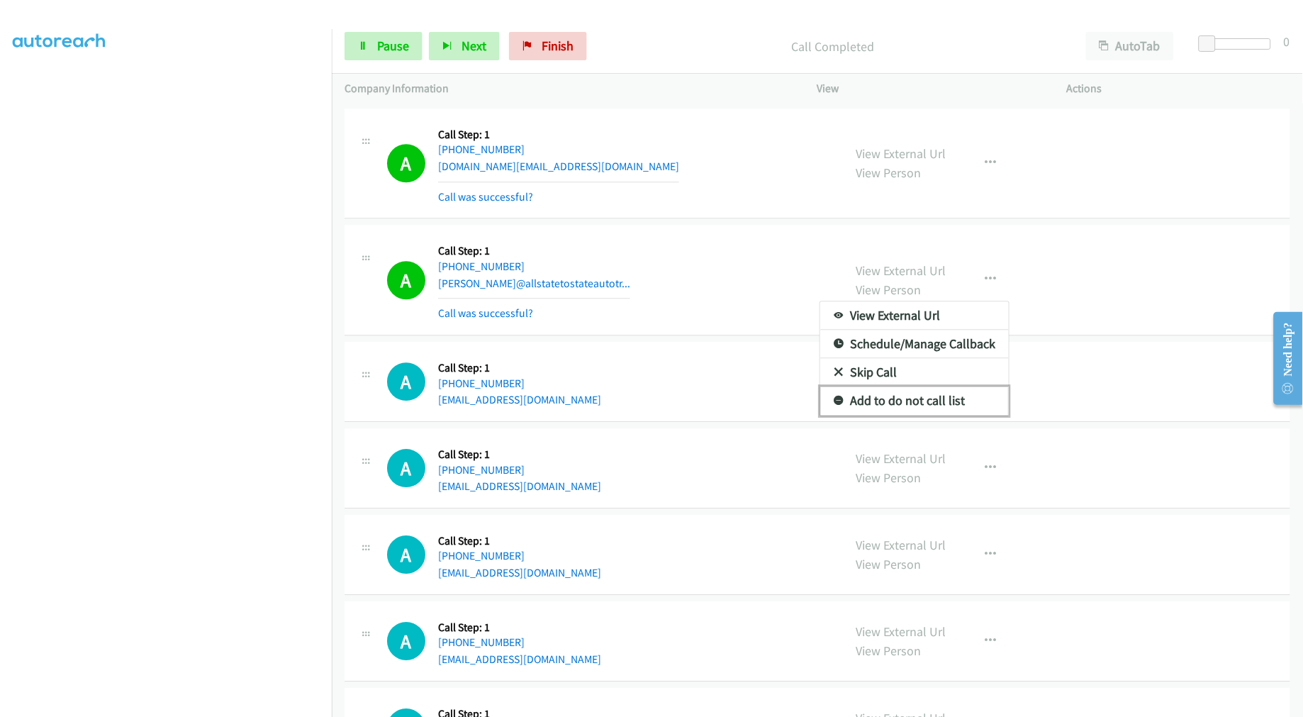
click at [932, 396] on link "Add to do not call list" at bounding box center [914, 400] width 189 height 28
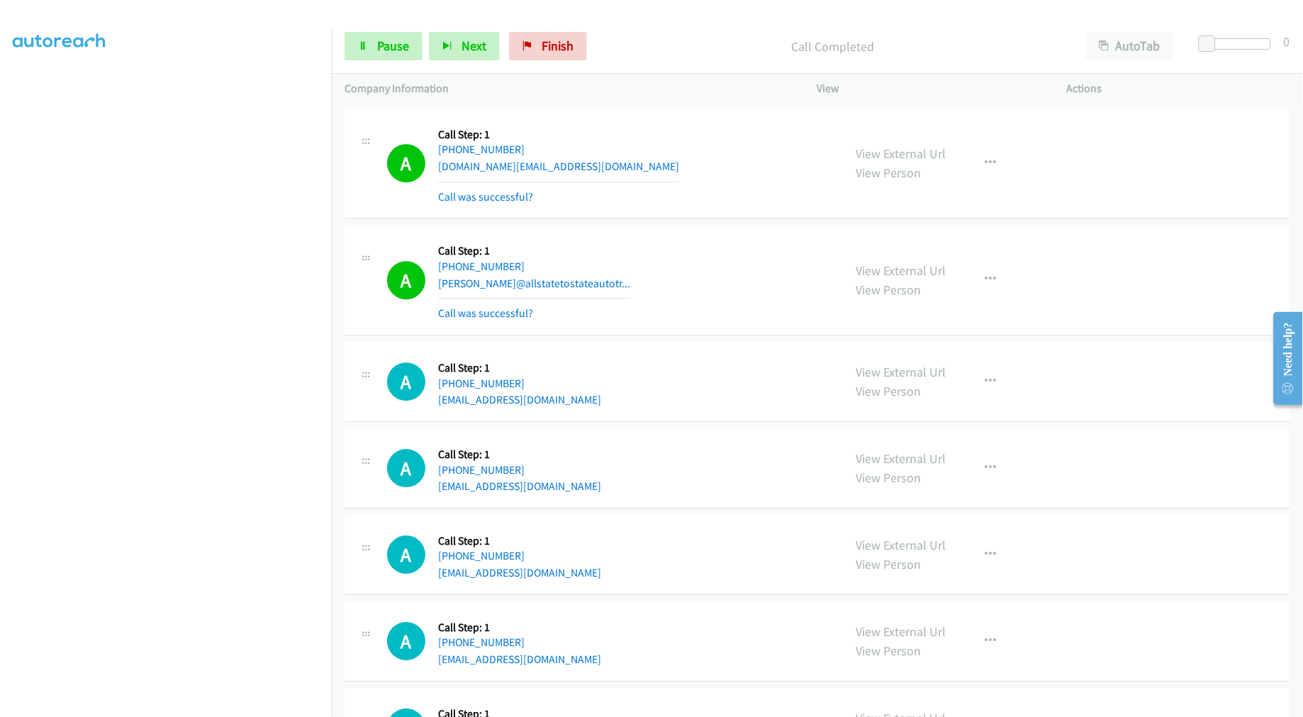
click at [676, 282] on div "A Callback Scheduled Call Step: 1 America/New_York +1 240-661-0241 asher@allsta…" at bounding box center [608, 279] width 443 height 84
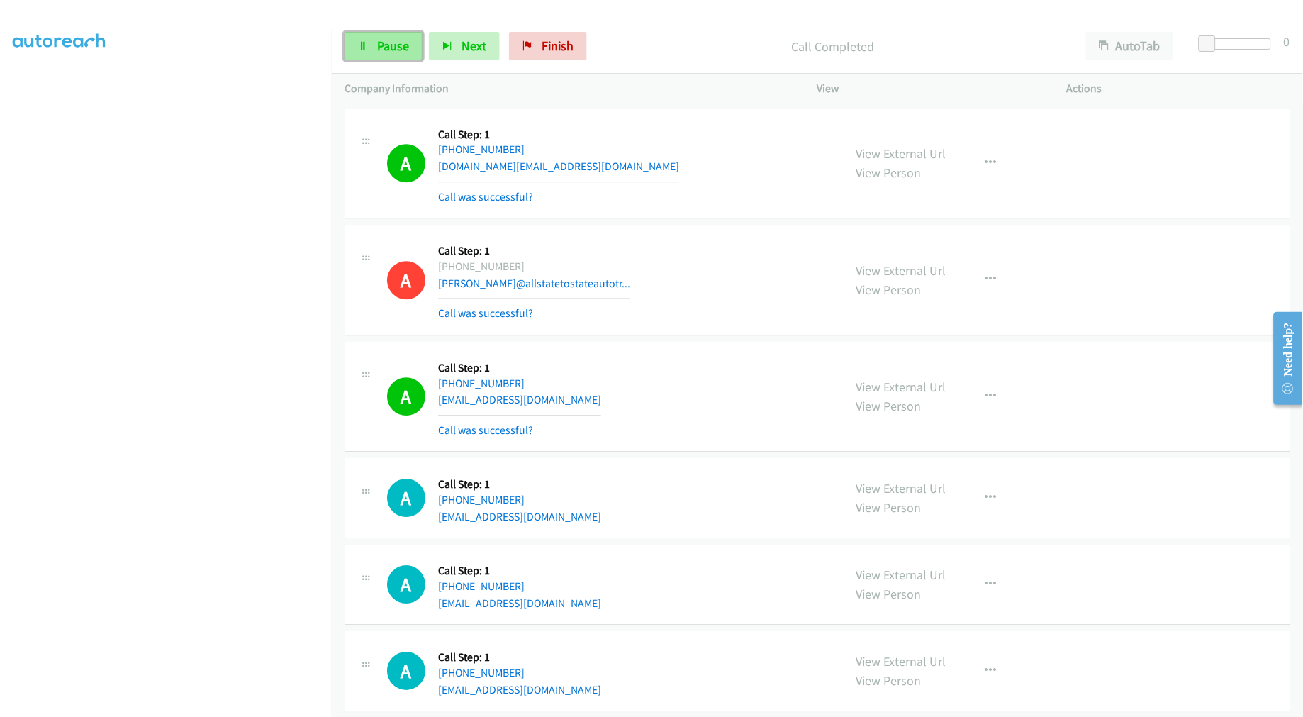
click at [400, 43] on span "Pause" at bounding box center [393, 46] width 32 height 16
click at [409, 54] on link "Start Calls" at bounding box center [394, 46] width 101 height 28
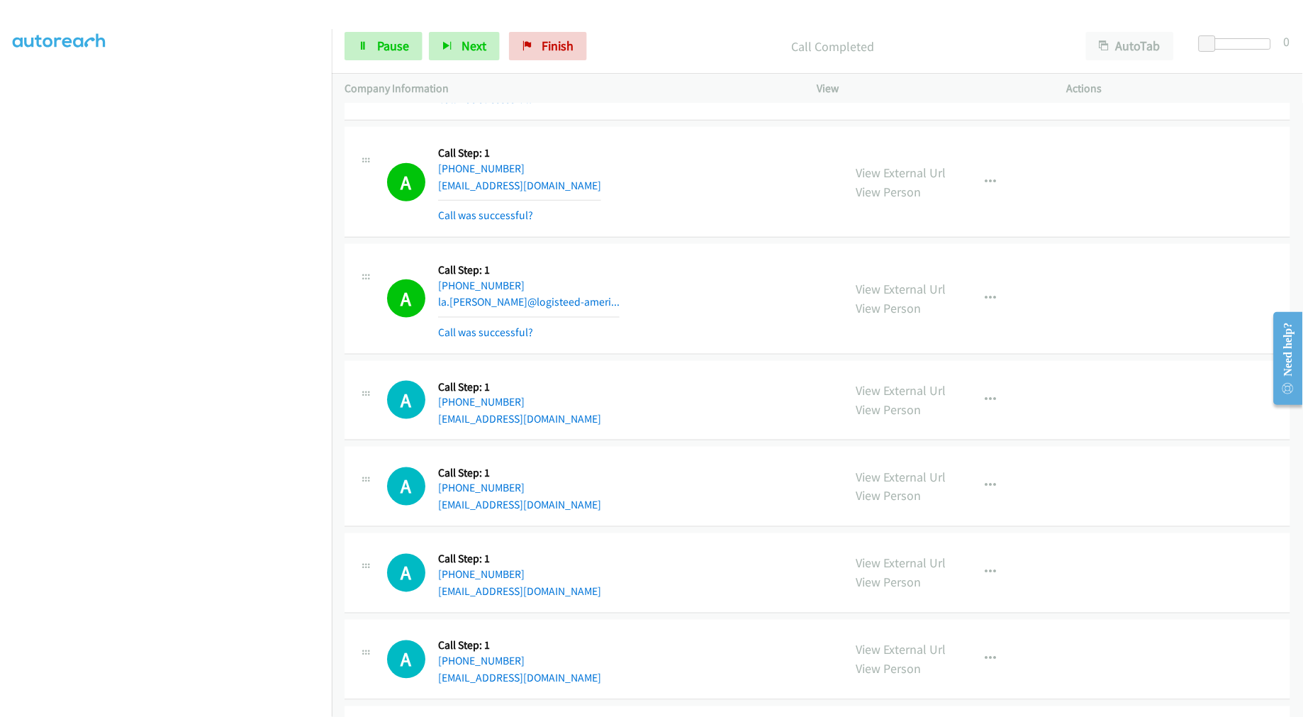
scroll to position [10541, 0]
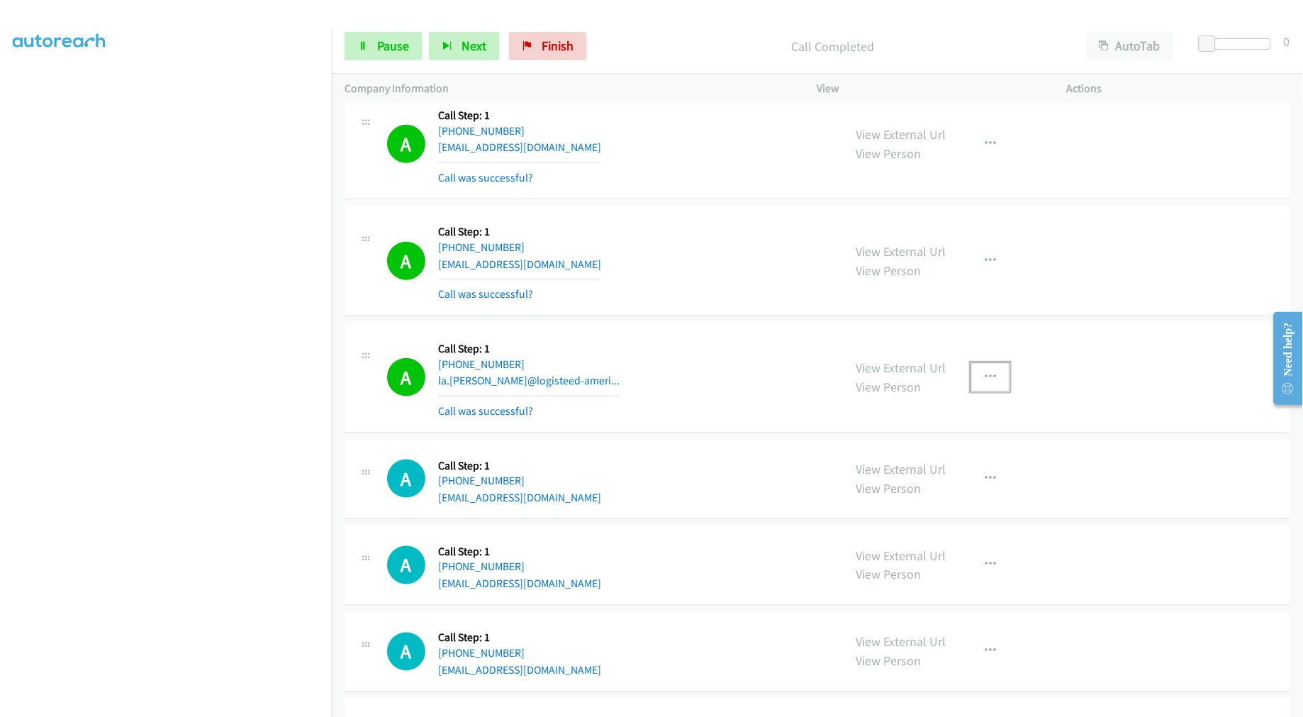
drag, startPoint x: 987, startPoint y: 385, endPoint x: 960, endPoint y: 430, distance: 52.1
click at [987, 383] on icon "button" at bounding box center [990, 376] width 11 height 11
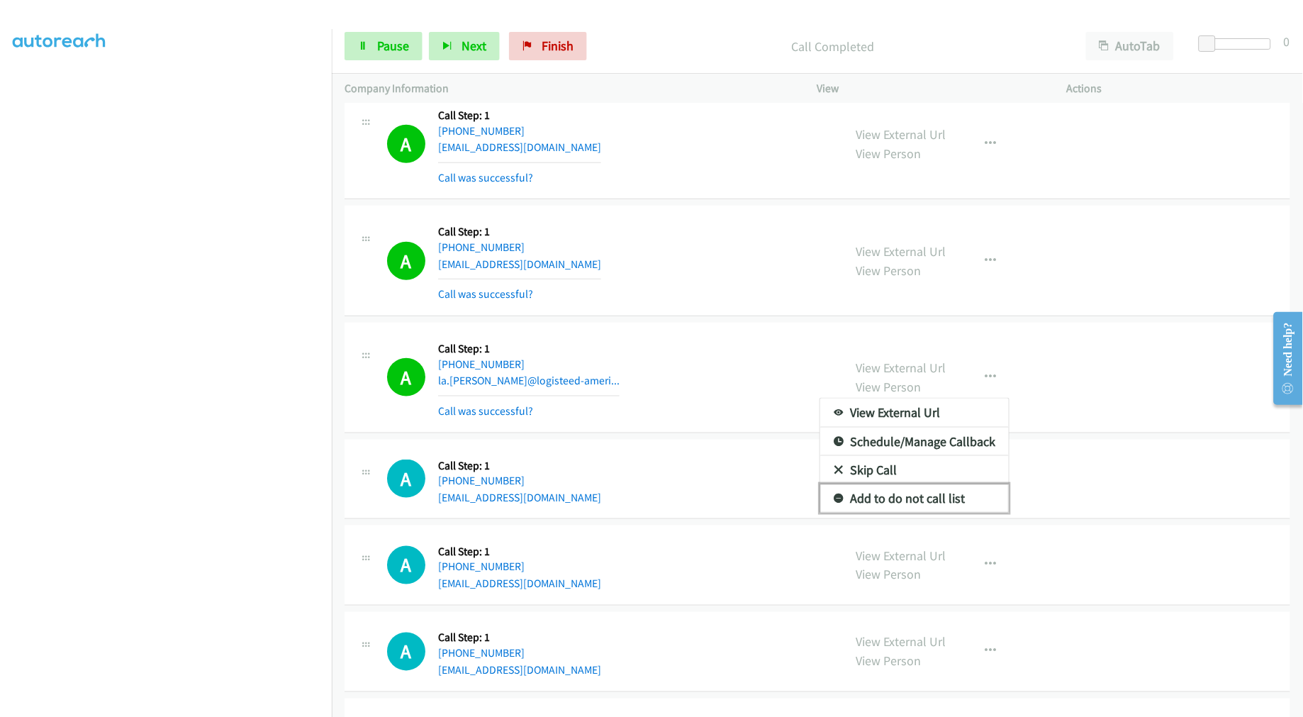
drag, startPoint x: 918, startPoint y: 497, endPoint x: 874, endPoint y: 479, distance: 47.4
click at [917, 497] on link "Add to do not call list" at bounding box center [914, 498] width 189 height 28
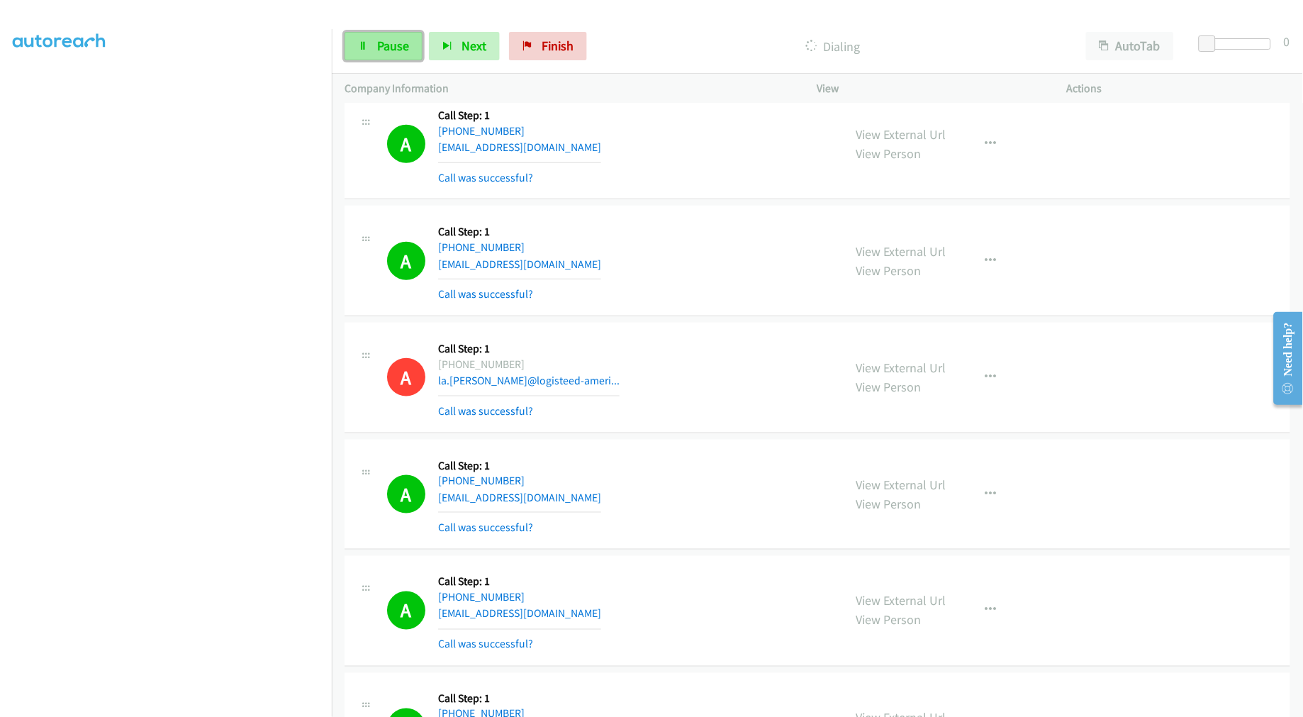
click at [392, 47] on span "Pause" at bounding box center [393, 46] width 32 height 16
